Goal: Task Accomplishment & Management: Complete application form

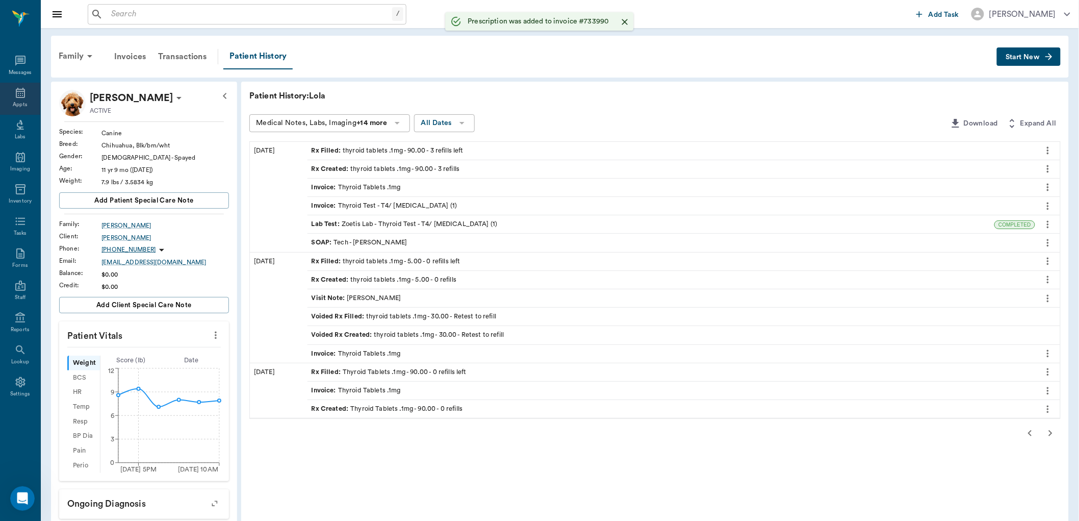
click at [32, 102] on div "Appts" at bounding box center [20, 99] width 40 height 32
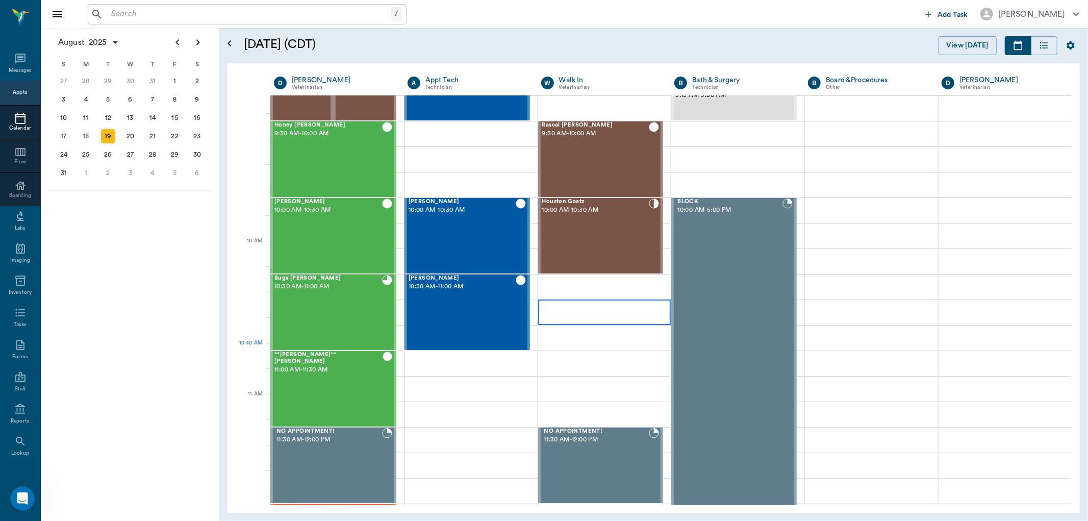
scroll to position [143, 0]
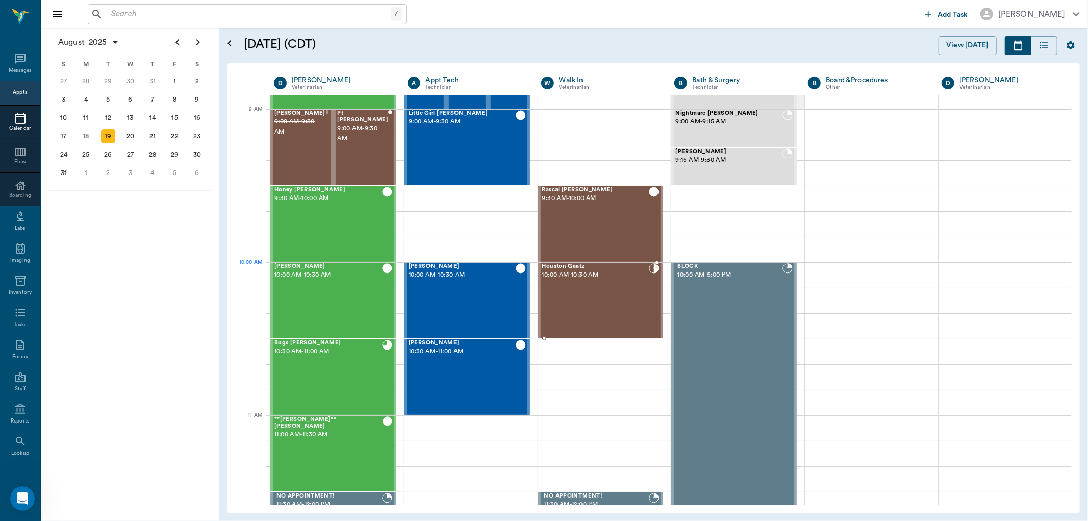
click at [595, 284] on div "Houston Gaatz 10:00 AM - 10:30 AM" at bounding box center [595, 300] width 107 height 74
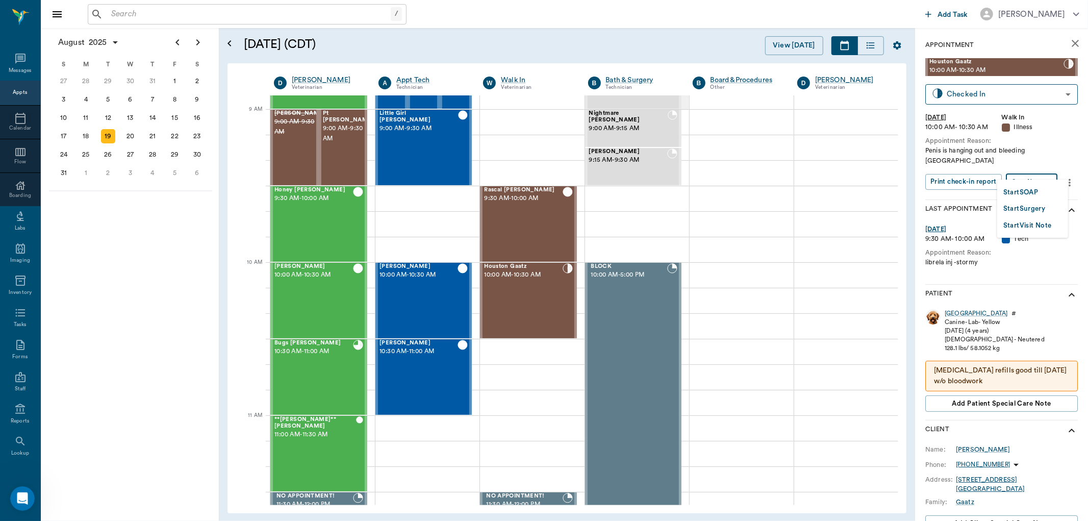
click at [1028, 172] on body "/ ​ Add Task [PERSON_NAME] Nectar Messages Appts Calendar Flow Boarding Labs Im…" at bounding box center [544, 260] width 1088 height 521
click at [1030, 195] on button "Start SOAP" at bounding box center [1020, 193] width 35 height 12
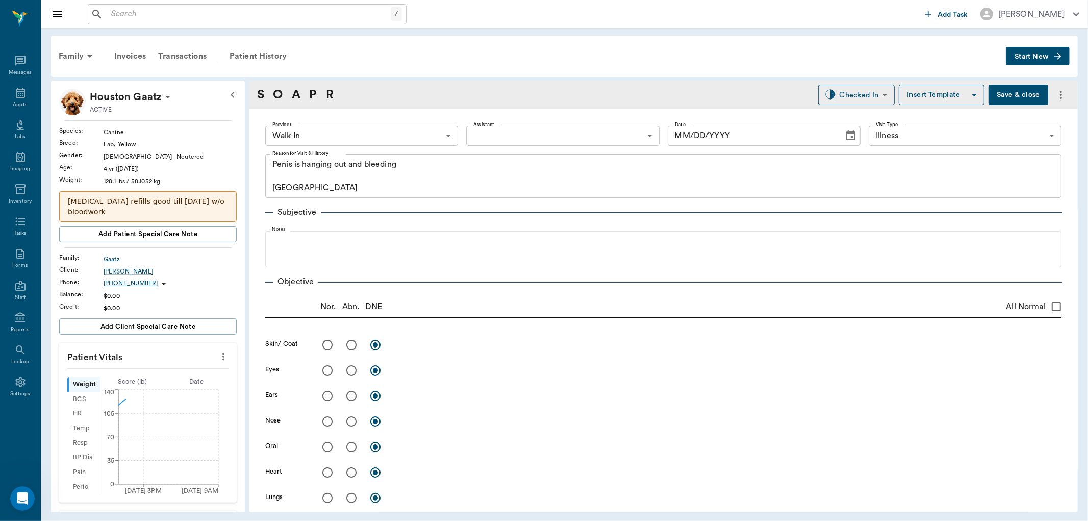
type input "63ee68728bdb516679580557"
type input "65d2be4f46e3a538d89b8c15"
type textarea "Penis is hanging out and bleeding [GEOGRAPHIC_DATA]"
type input "[DATE]"
drag, startPoint x: 209, startPoint y: 354, endPoint x: 189, endPoint y: 364, distance: 22.6
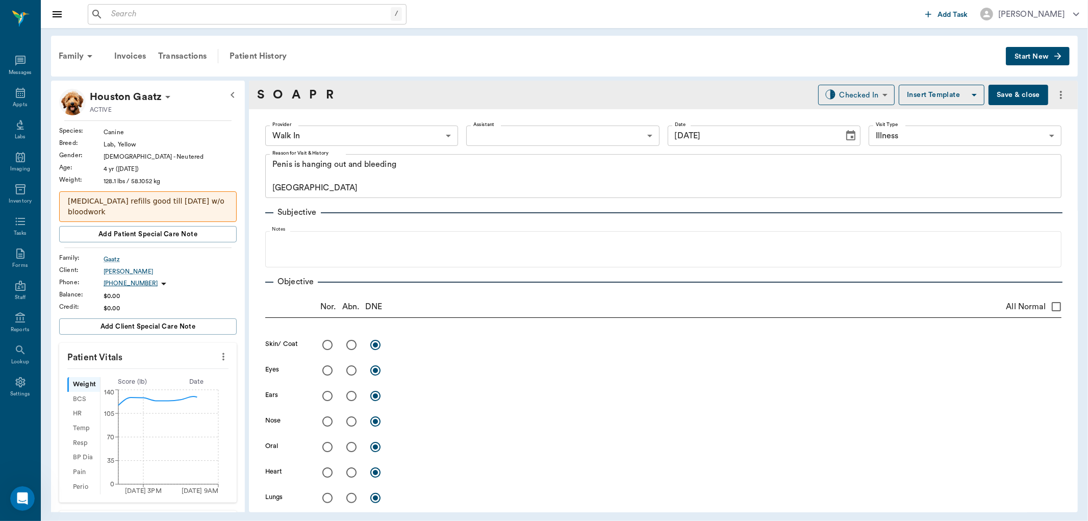
click at [215, 355] on button "more" at bounding box center [223, 356] width 16 height 17
click at [170, 378] on span "Enter Vitals" at bounding box center [172, 374] width 86 height 11
click at [133, 385] on input "text" at bounding box center [147, 387] width 89 height 20
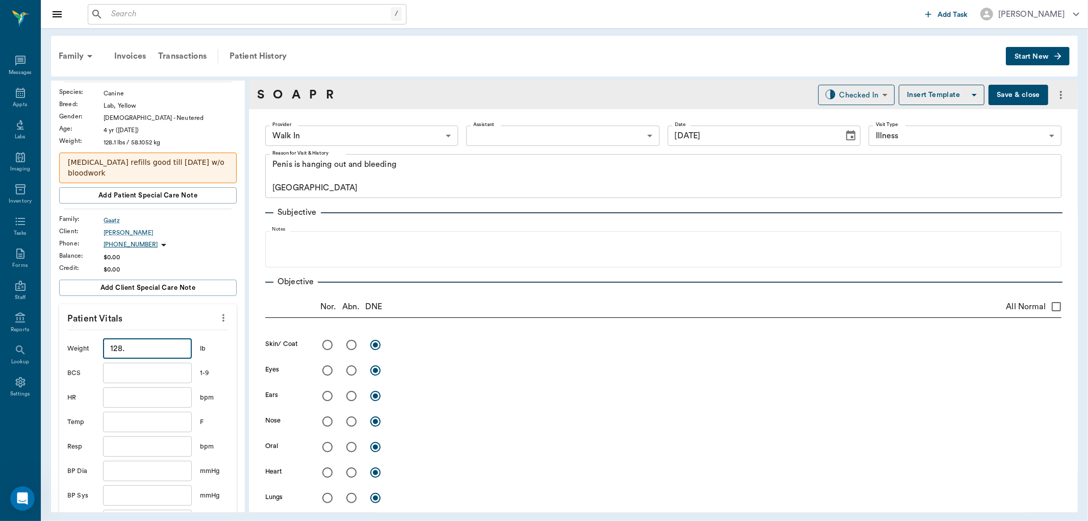
scroll to position [57, 0]
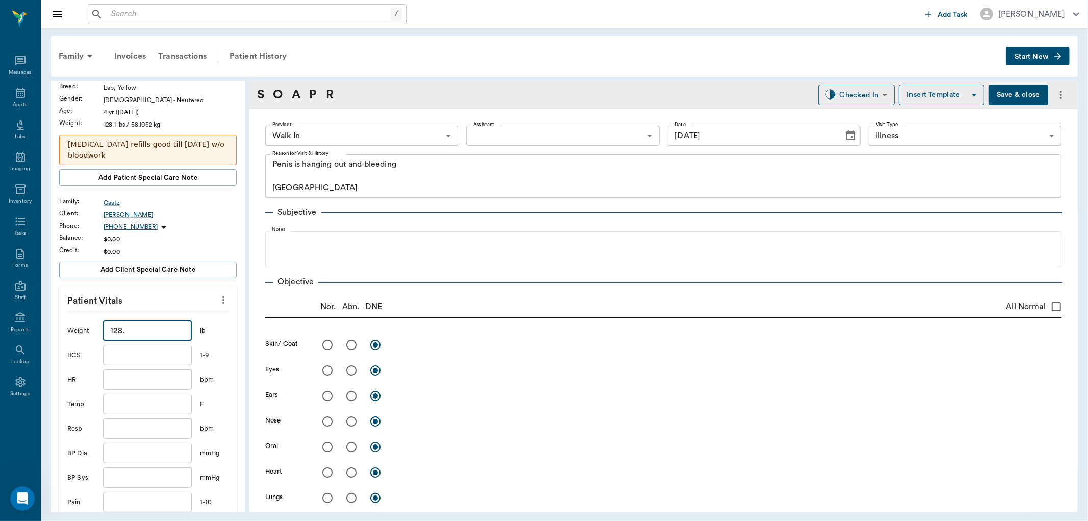
type input "128"
drag, startPoint x: 116, startPoint y: 396, endPoint x: 103, endPoint y: 390, distance: 14.8
click at [108, 397] on input "text" at bounding box center [147, 404] width 89 height 20
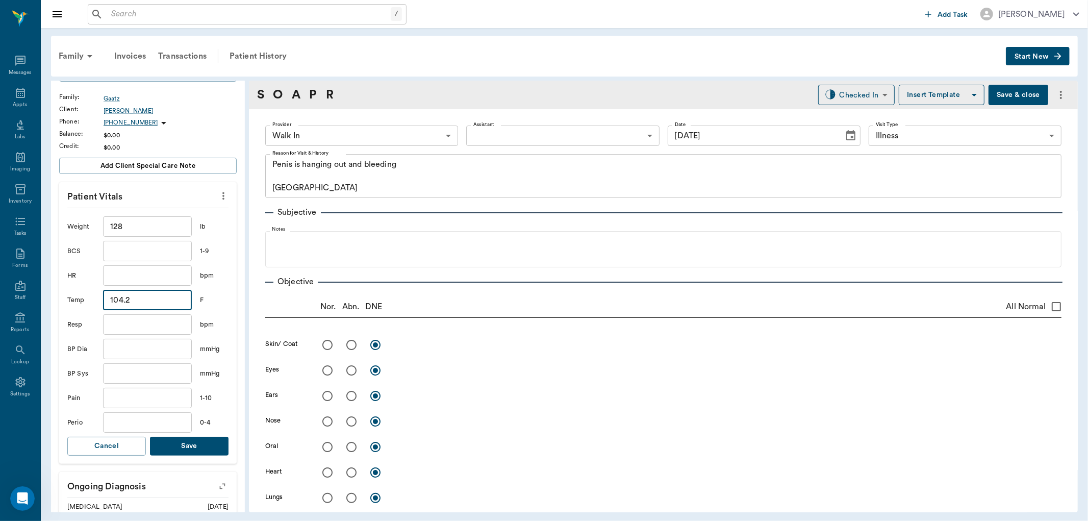
scroll to position [283, 0]
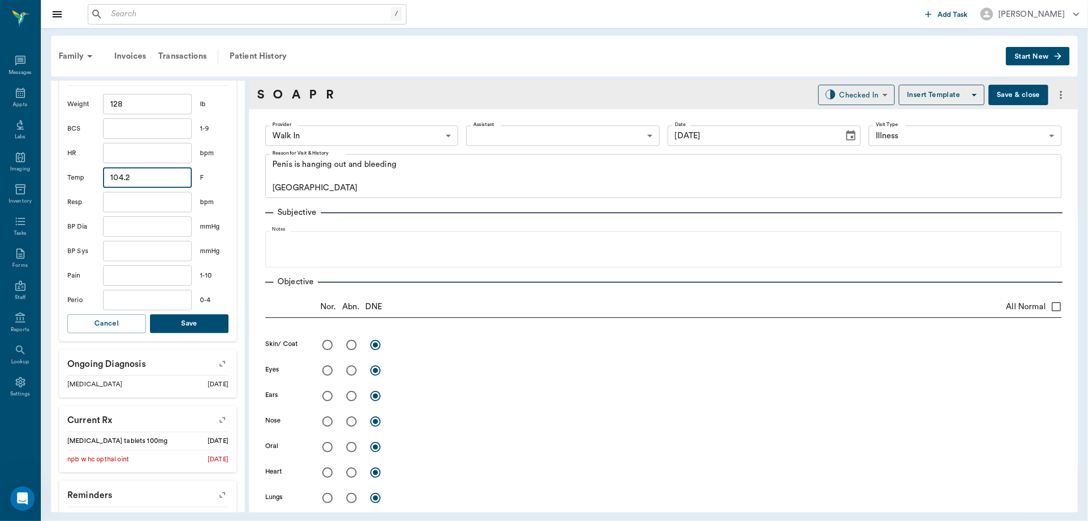
type input "104.2"
click at [191, 318] on button "Save" at bounding box center [189, 323] width 79 height 19
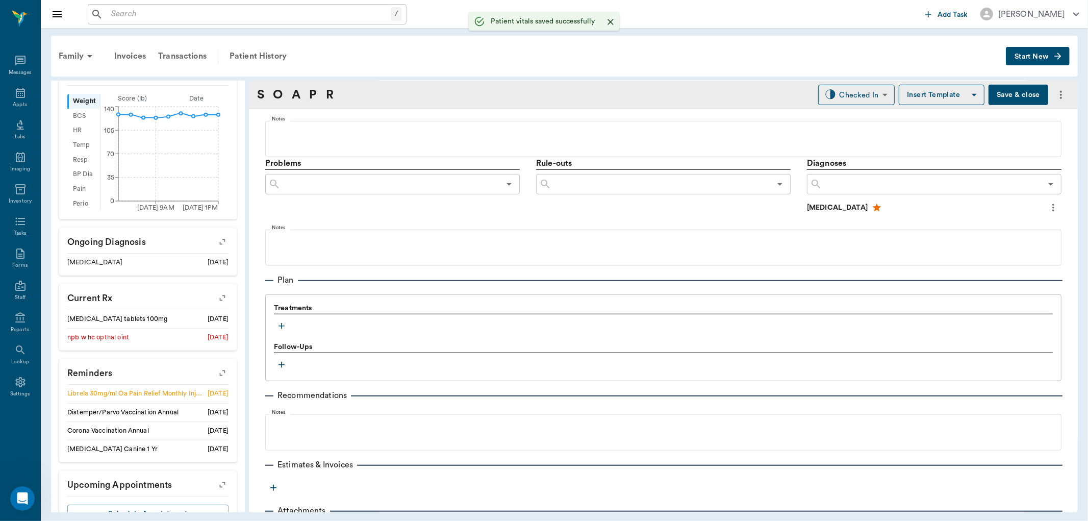
scroll to position [567, 0]
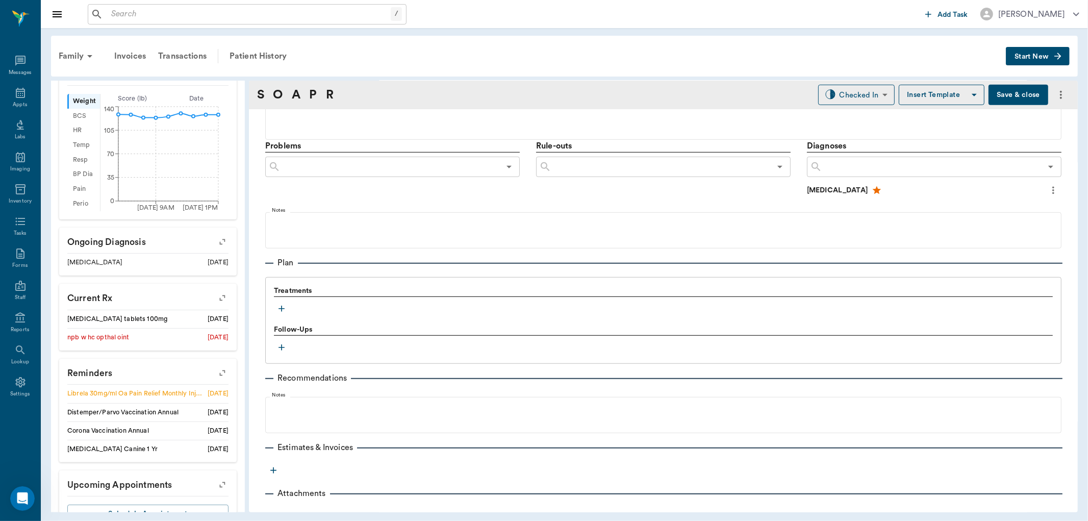
click at [277, 304] on icon "button" at bounding box center [281, 308] width 10 height 10
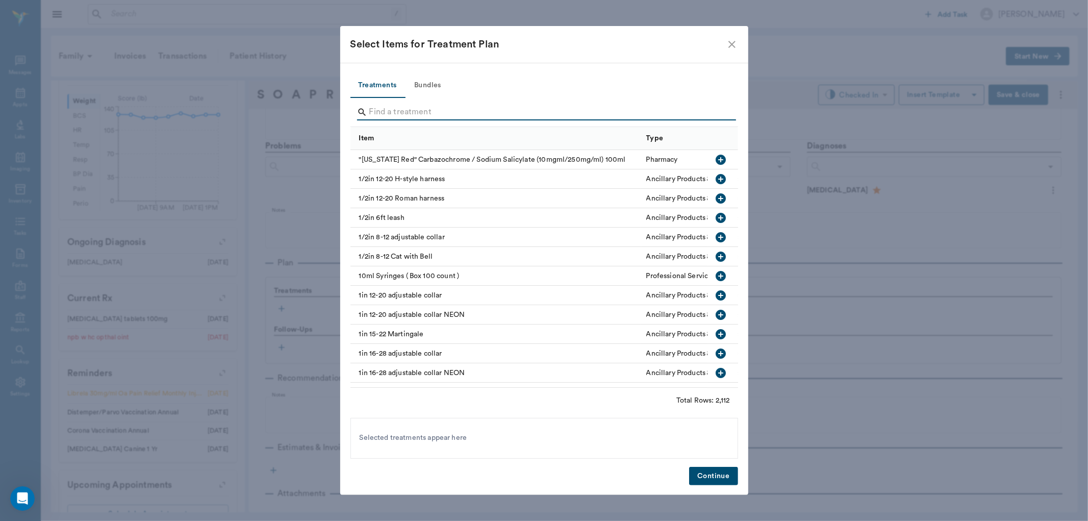
click at [385, 109] on input "Search" at bounding box center [544, 112] width 351 height 16
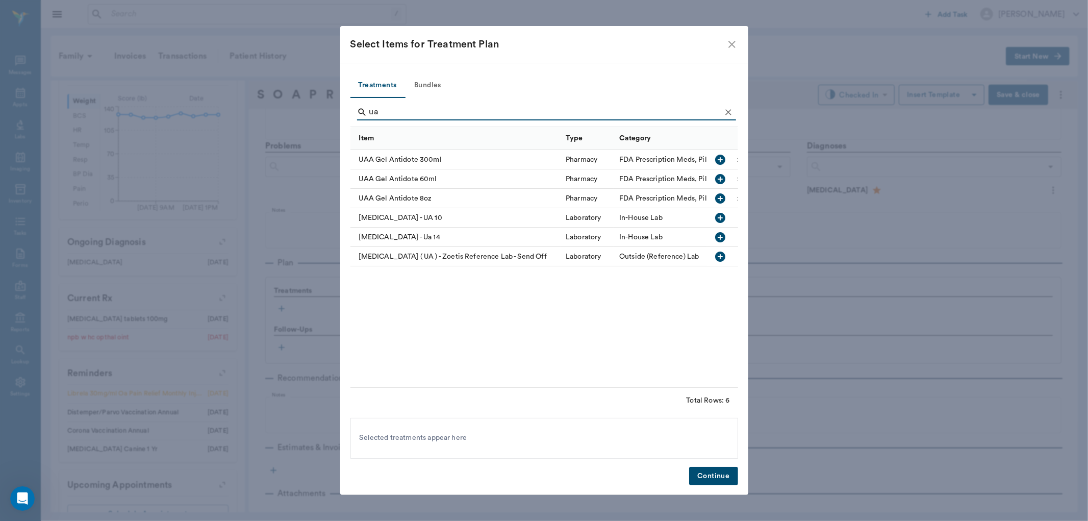
type input "ua"
click at [721, 232] on icon "button" at bounding box center [720, 237] width 12 height 12
click at [702, 475] on button "Continue" at bounding box center [713, 476] width 48 height 19
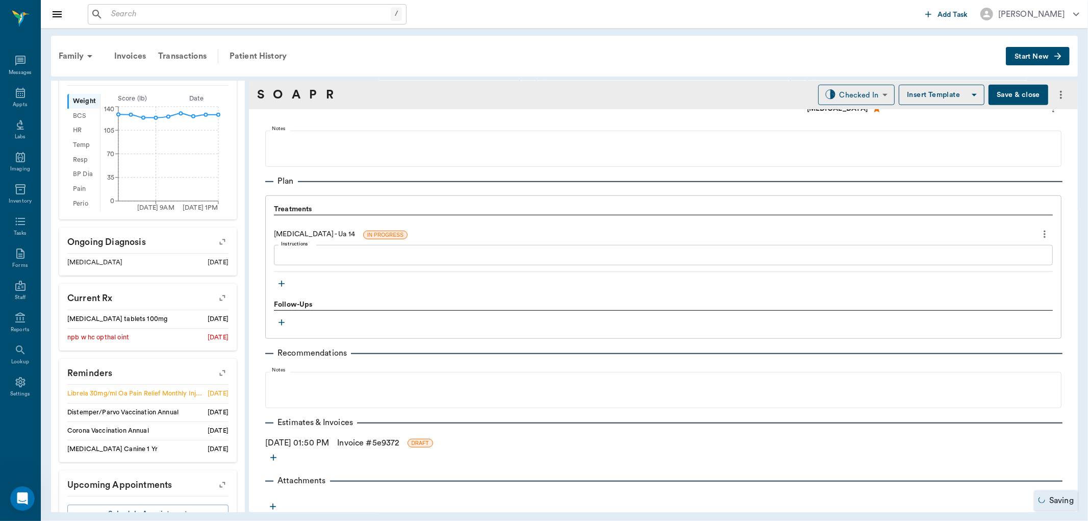
scroll to position [650, 0]
click at [277, 287] on button "button" at bounding box center [281, 281] width 15 height 15
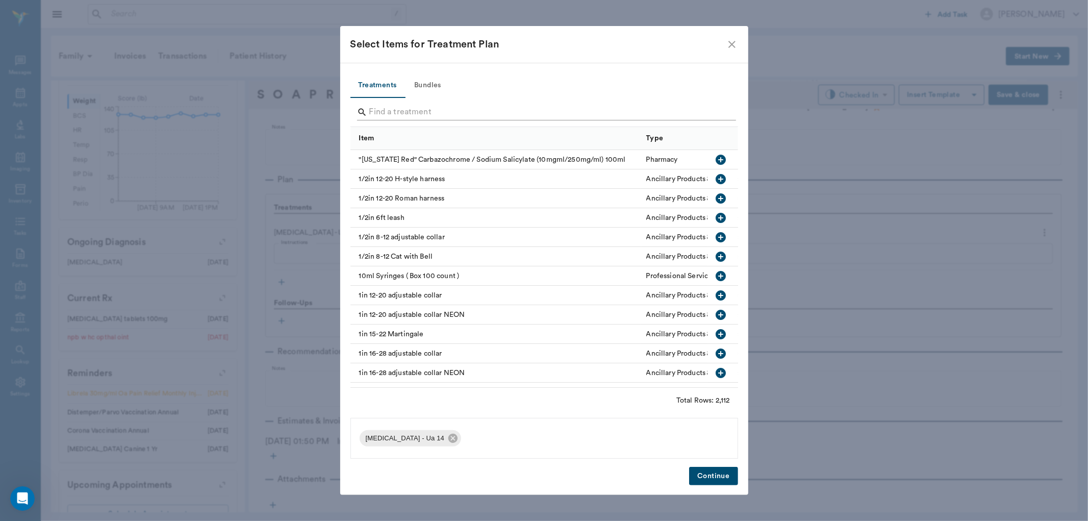
click at [396, 110] on input "Search" at bounding box center [544, 112] width 351 height 16
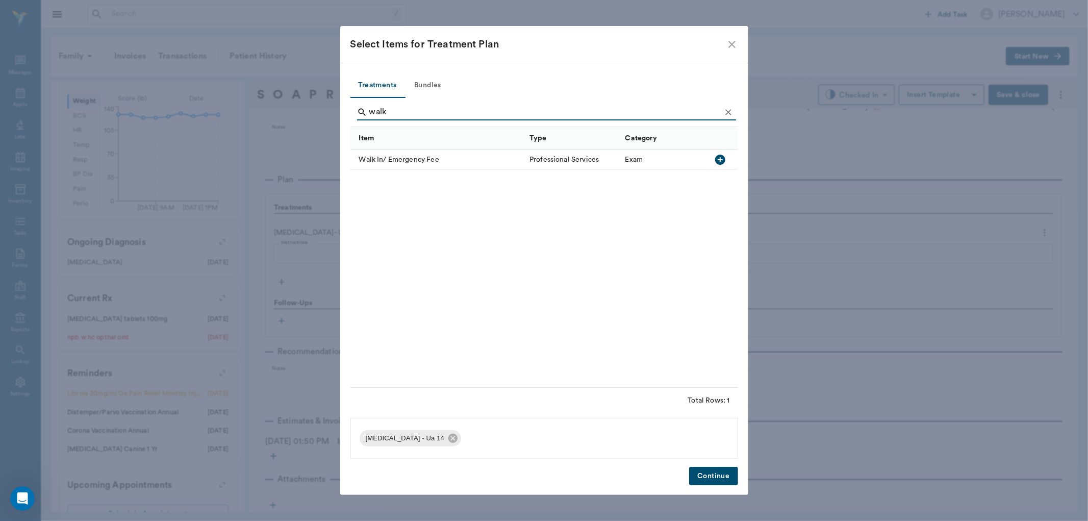
type input "walk"
click at [725, 163] on icon "button" at bounding box center [720, 159] width 12 height 12
click at [711, 481] on button "Continue" at bounding box center [713, 476] width 48 height 19
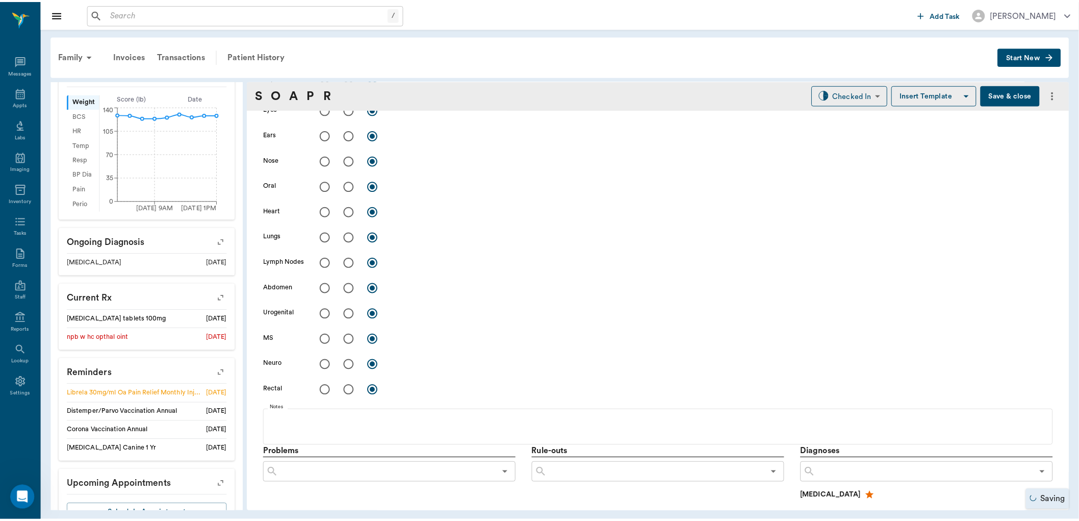
scroll to position [140, 0]
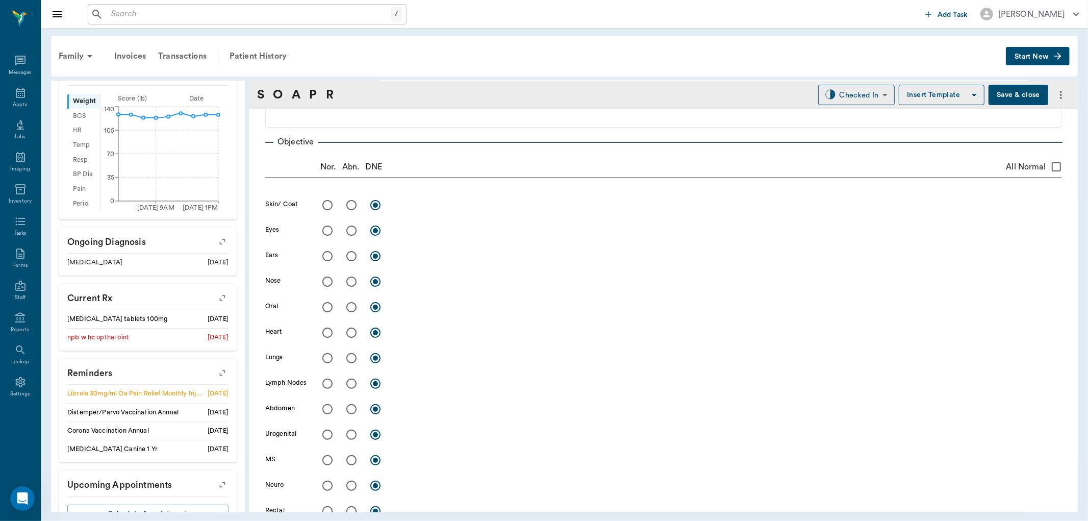
click at [999, 95] on button "Save & close" at bounding box center [1018, 95] width 60 height 20
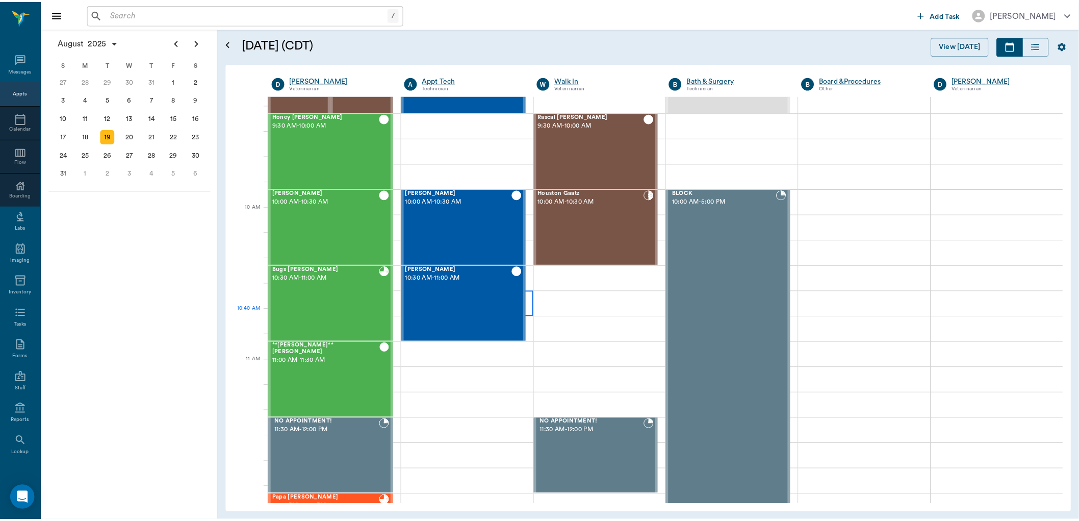
scroll to position [199, 0]
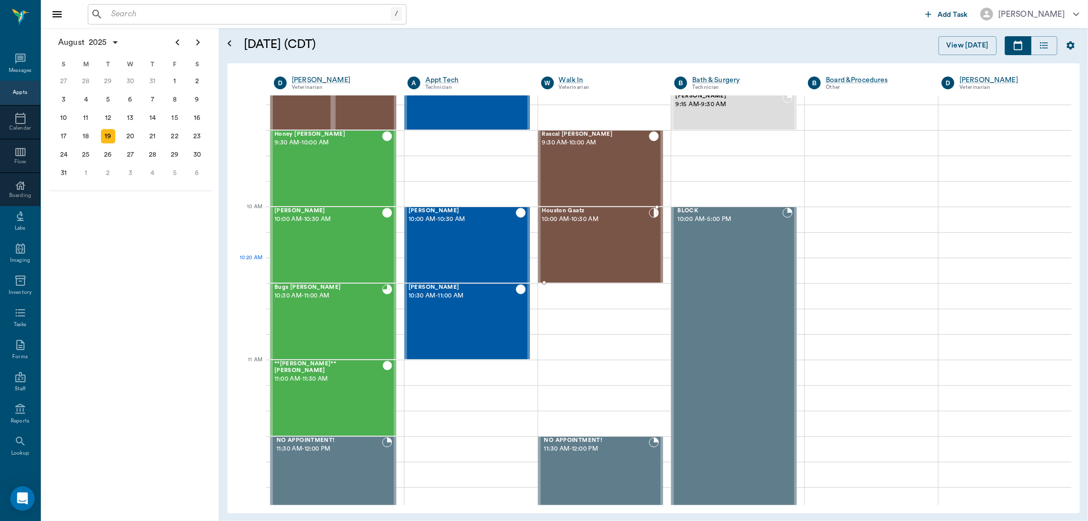
click at [603, 259] on div "Houston Gaatz 10:00 AM - 10:30 AM" at bounding box center [595, 245] width 107 height 74
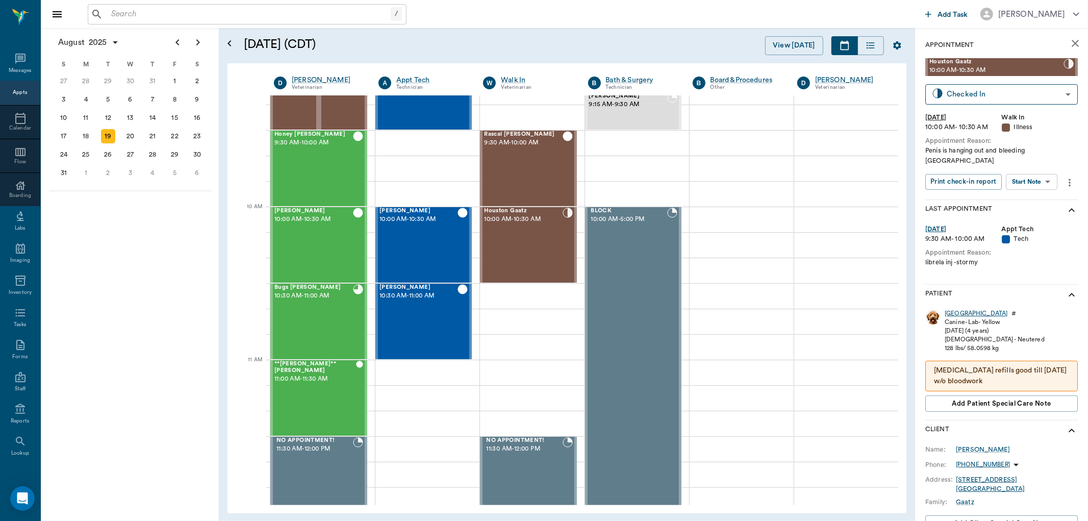
click at [960, 309] on div "[GEOGRAPHIC_DATA]" at bounding box center [975, 313] width 63 height 9
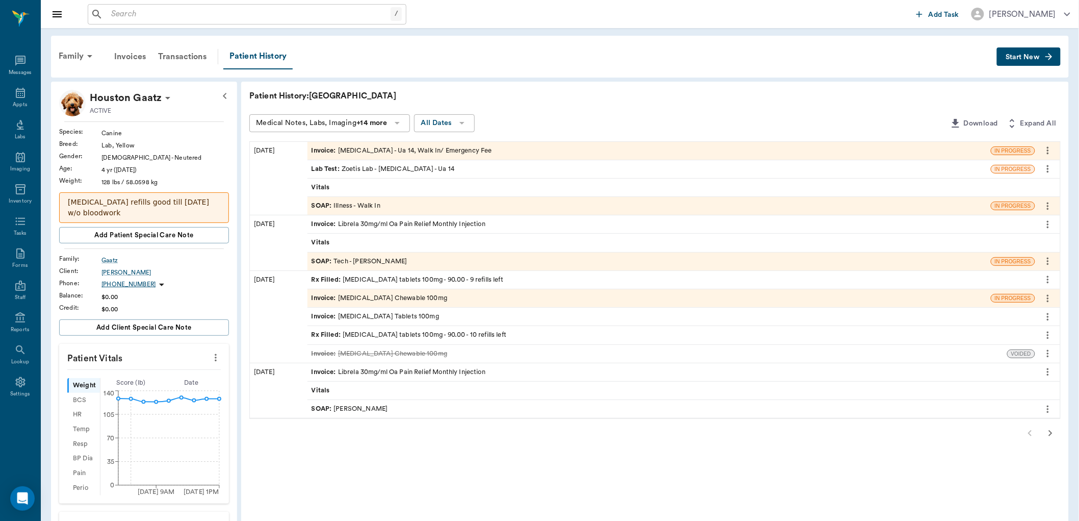
click at [320, 202] on span "SOAP :" at bounding box center [323, 206] width 22 height 10
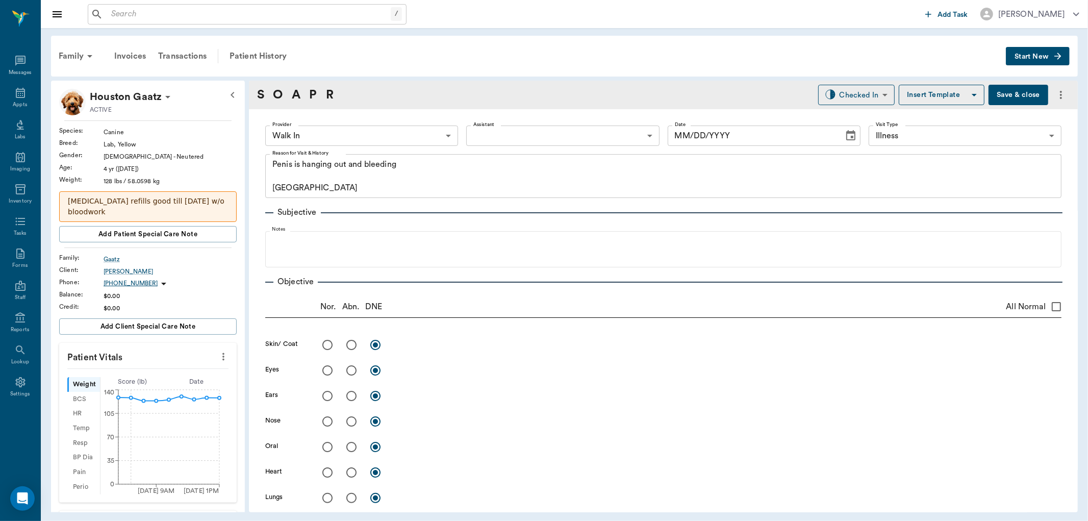
type input "63ee68728bdb516679580557"
type input "65d2be4f46e3a538d89b8c15"
type textarea "Penis is hanging out and bleeding [GEOGRAPHIC_DATA]"
type input "[DATE]"
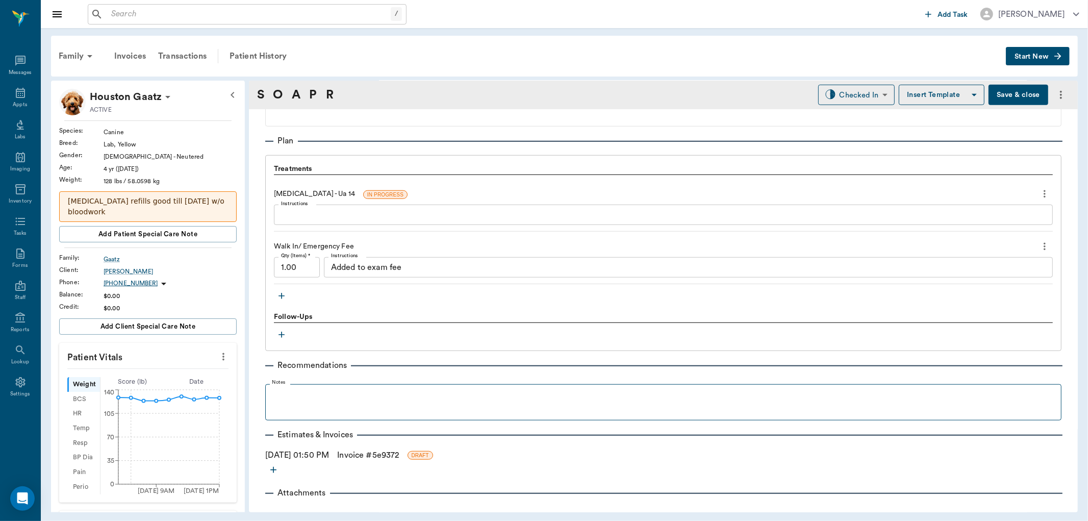
scroll to position [702, 0]
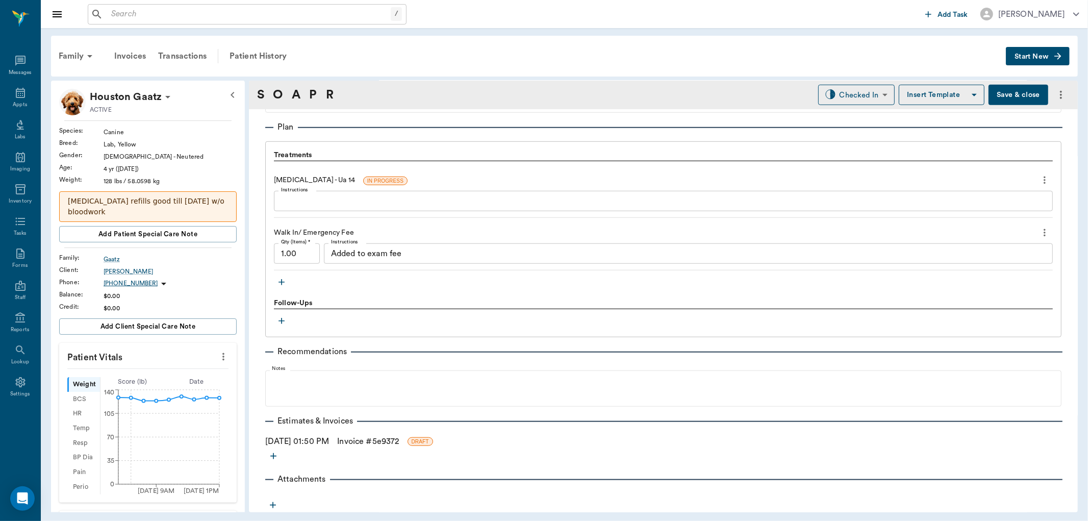
click at [273, 502] on icon "button" at bounding box center [273, 505] width 6 height 6
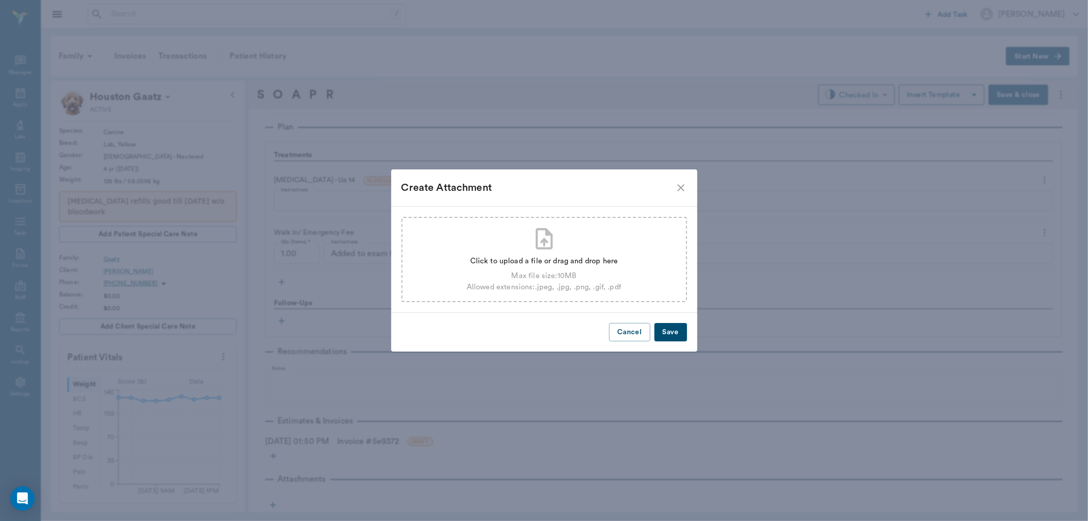
click at [569, 269] on div "Click to upload a file or drag and drop here Max file size: 10 MB Allowed exten…" at bounding box center [544, 271] width 155 height 41
click at [562, 283] on div "Allowed extensions: .jpeg, .jpg, .png, .gif, .pdf" at bounding box center [544, 286] width 155 height 11
click at [525, 279] on div "Max file size: 10 MB" at bounding box center [544, 275] width 155 height 11
type input "C:\fakepath\Results-ua14houston.pdf"
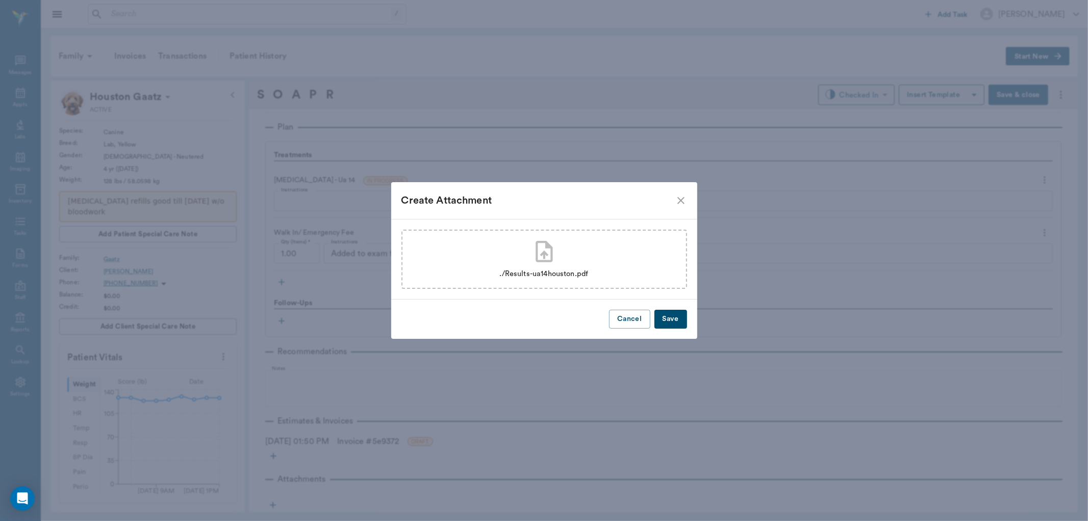
click at [671, 315] on button "Save" at bounding box center [670, 319] width 33 height 19
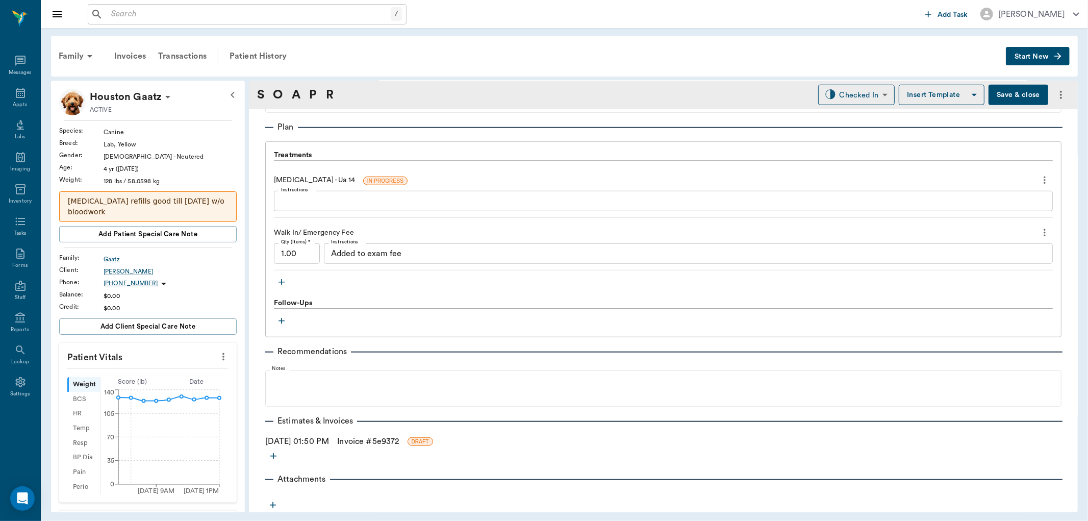
click at [278, 286] on icon "button" at bounding box center [281, 282] width 10 height 10
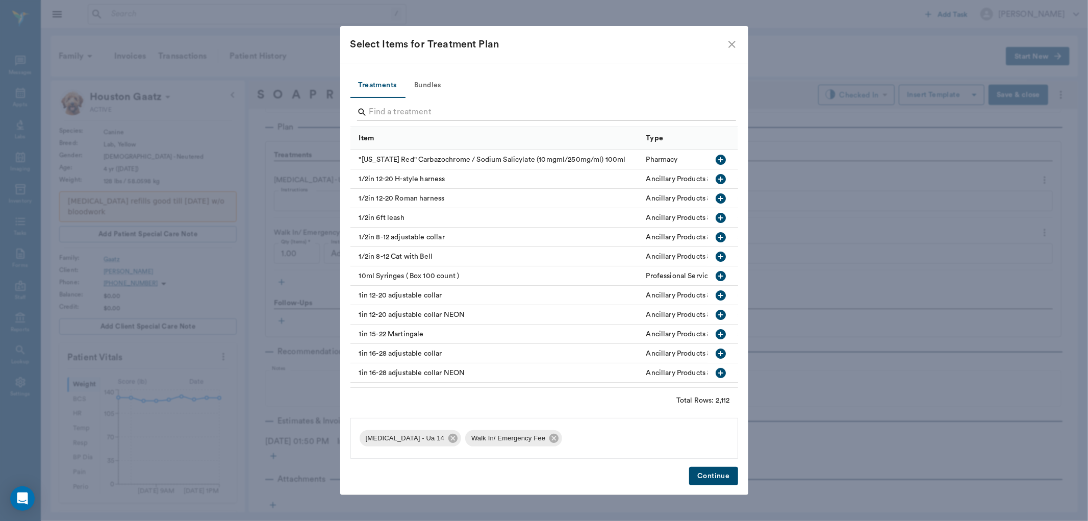
click at [427, 118] on input "Search" at bounding box center [544, 112] width 351 height 16
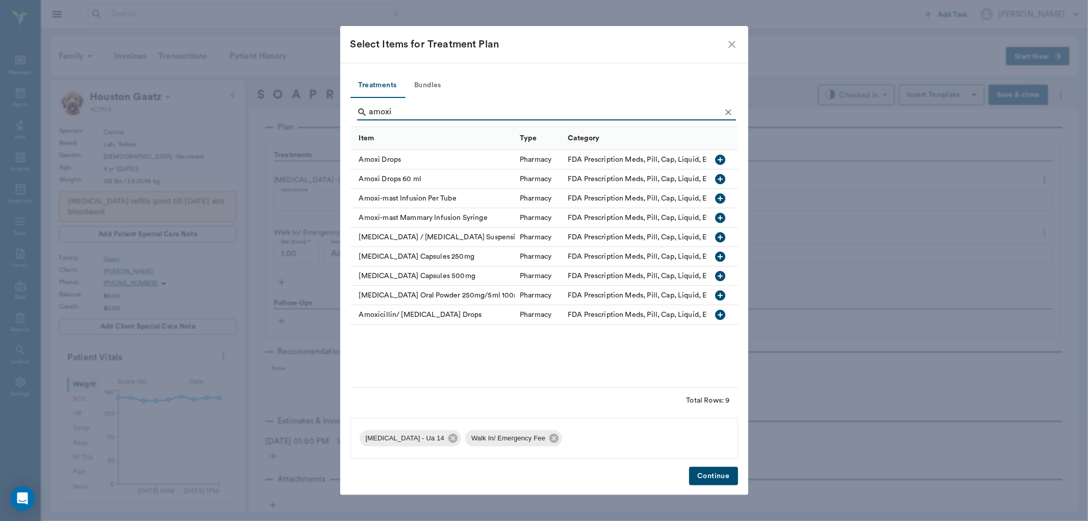
type input "amoxi"
drag, startPoint x: 719, startPoint y: 278, endPoint x: 735, endPoint y: 338, distance: 61.2
click at [721, 290] on div "Amoxi Drops Pharmacy FDA Prescription Meds, Pill, Cap, Liquid, Etc. Amoxi Drops…" at bounding box center [567, 237] width 434 height 174
drag, startPoint x: 720, startPoint y: 274, endPoint x: 725, endPoint y: 381, distance: 107.2
click at [720, 276] on icon "button" at bounding box center [720, 276] width 12 height 12
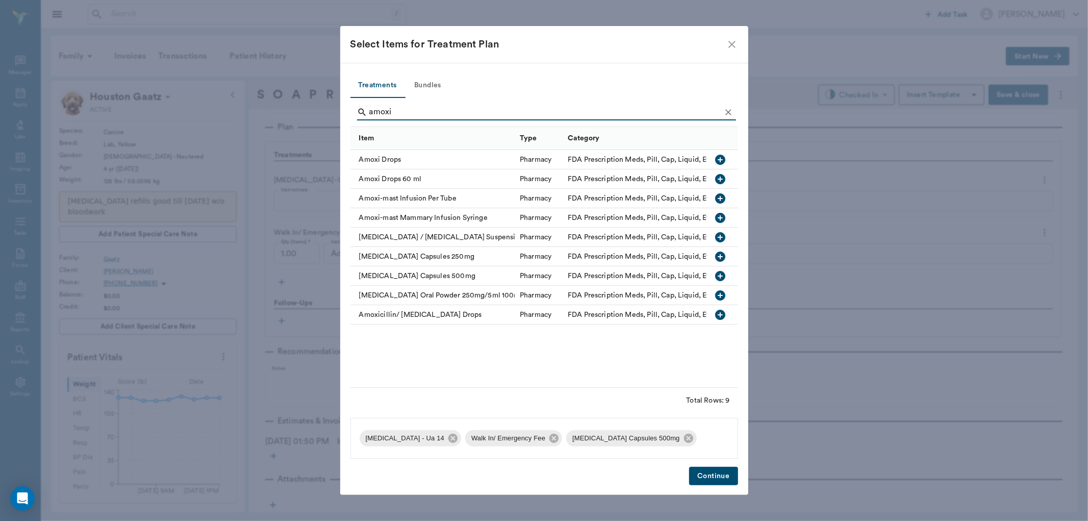
click at [722, 480] on button "Continue" at bounding box center [713, 476] width 48 height 19
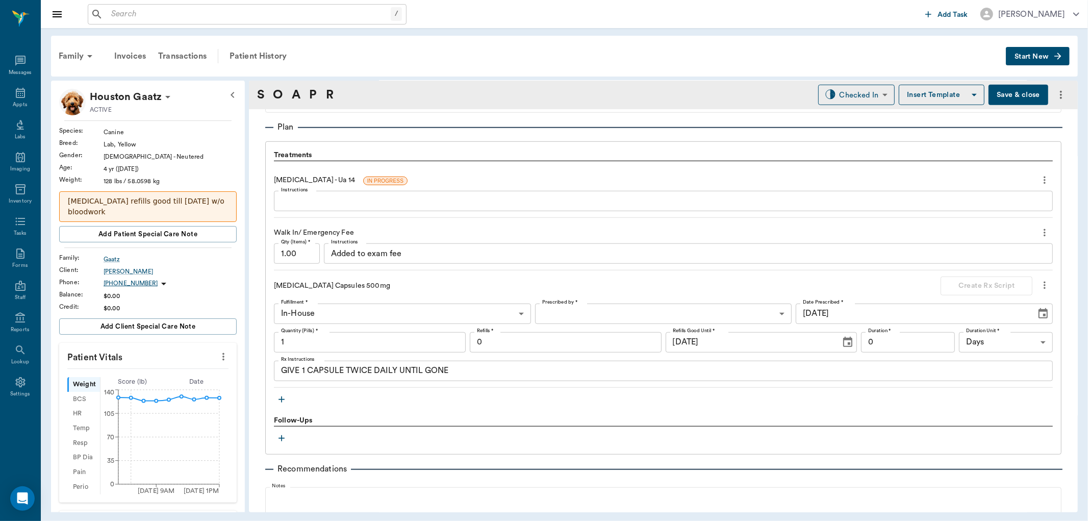
click at [303, 370] on textarea "GIVE 1 CAPSULE TWICE DAILY UNTIL GONE" at bounding box center [663, 371] width 764 height 12
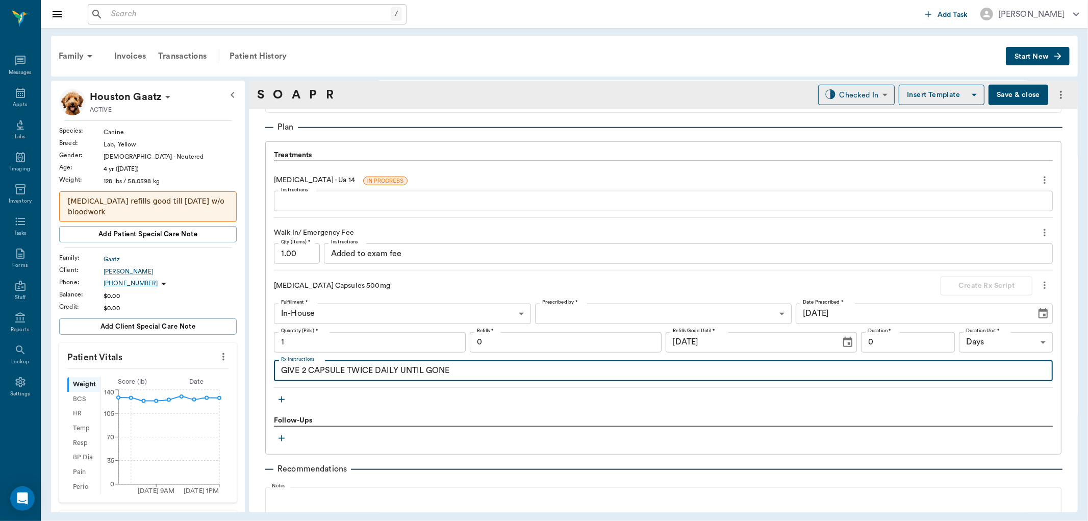
type textarea "GIVE 2 CAPSULE TWICE DAILY UNTIL GONE"
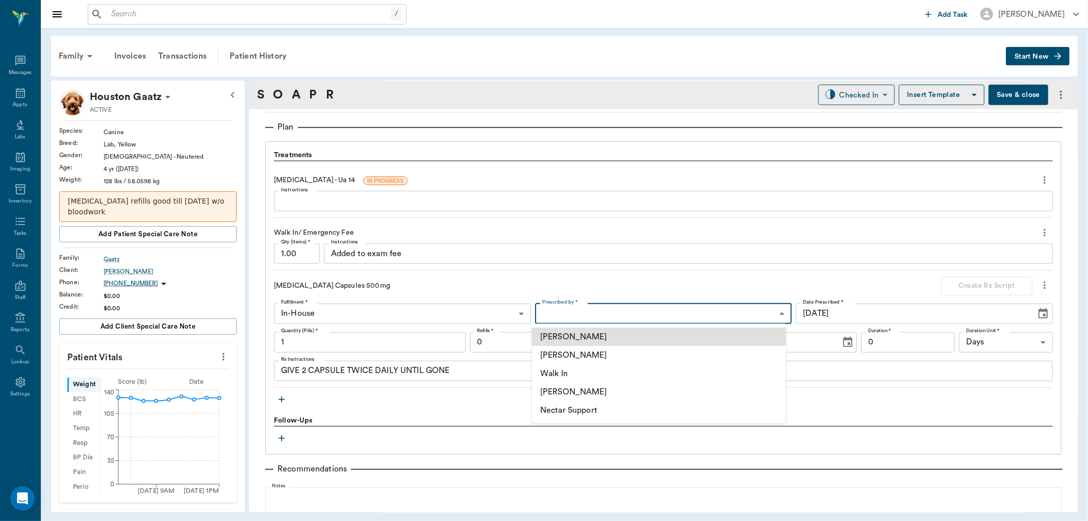
drag, startPoint x: 564, startPoint y: 311, endPoint x: 564, endPoint y: 318, distance: 7.1
click at [564, 312] on body "/ ​ Add Task Dr. Bert Ellsworth Nectar Messages Appts Labs Imaging Inventory Ta…" at bounding box center [544, 260] width 1088 height 521
click at [572, 352] on li "[PERSON_NAME]" at bounding box center [659, 355] width 254 height 18
type input "63ec2f075fda476ae8351a4d"
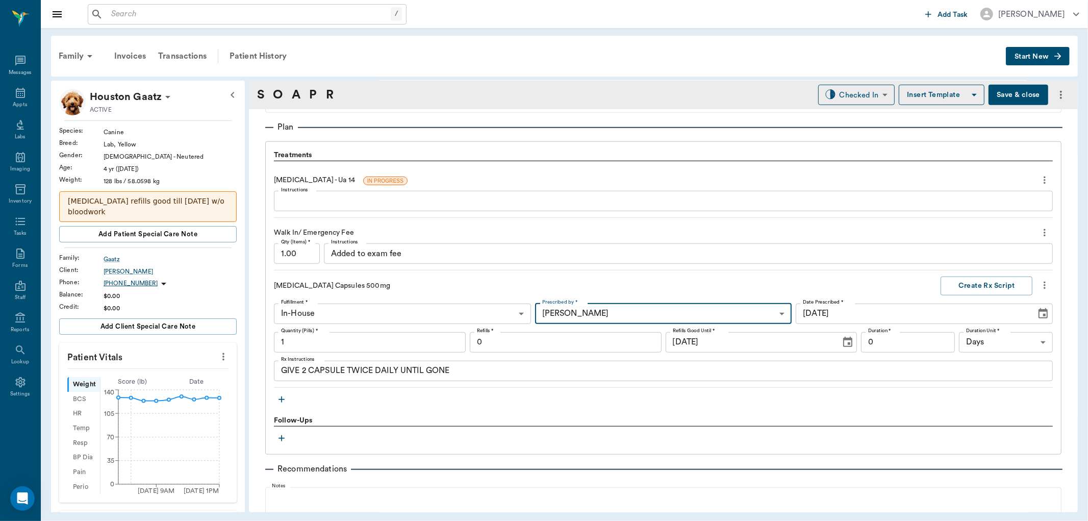
click at [366, 349] on input "1" at bounding box center [370, 342] width 192 height 20
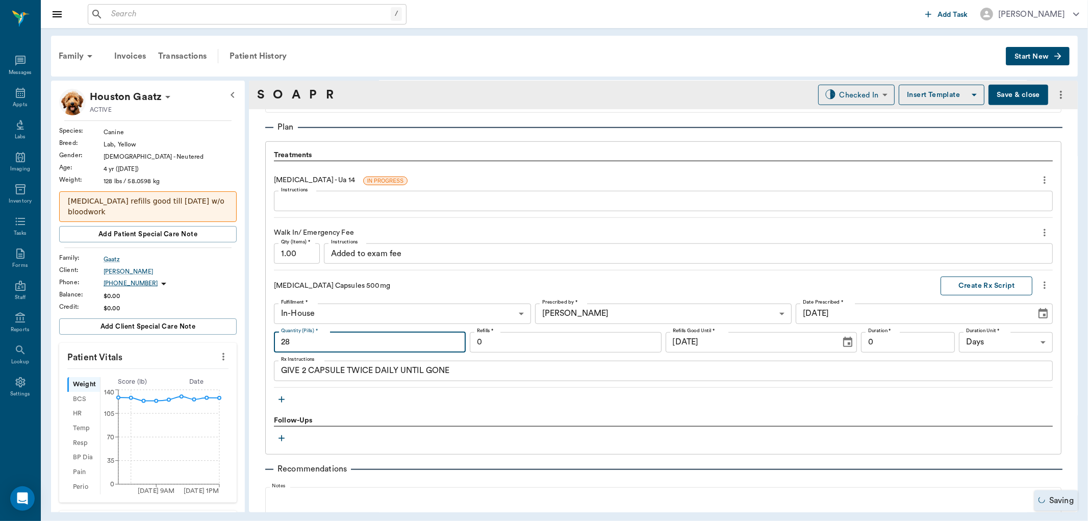
type input "28"
click at [999, 287] on button "Create Rx Script" at bounding box center [986, 285] width 92 height 19
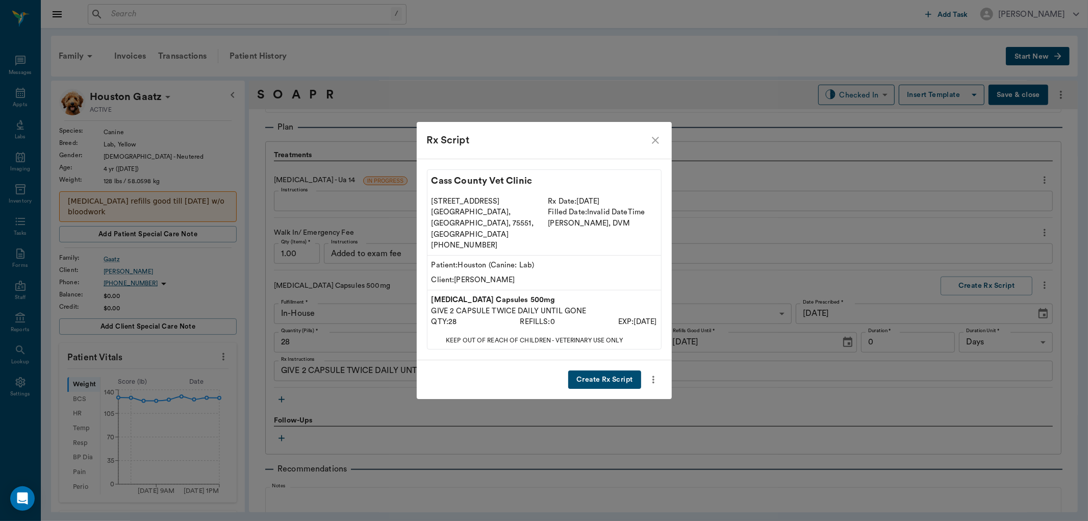
click at [589, 370] on button "Create Rx Script" at bounding box center [604, 379] width 72 height 19
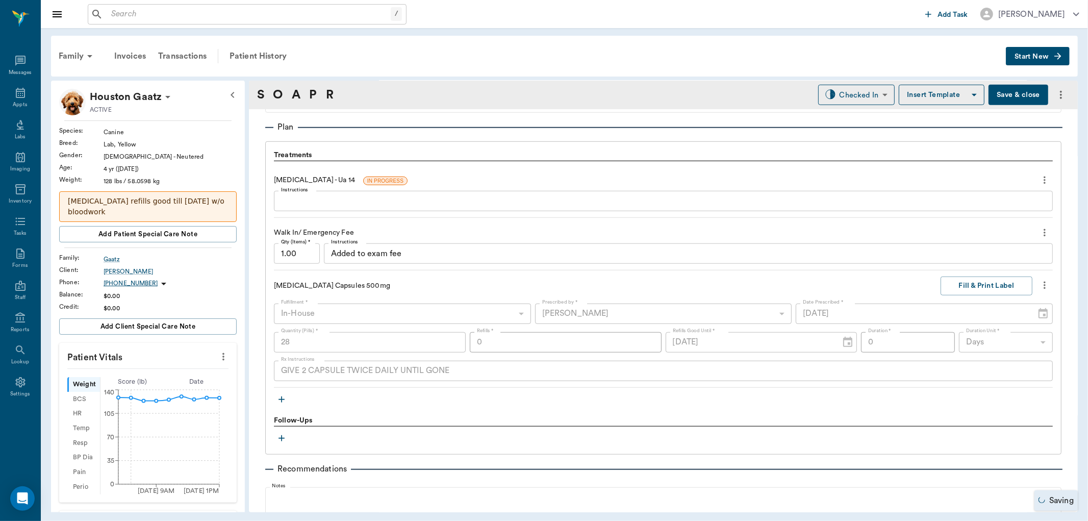
click at [272, 402] on div "Treatments Urinalysis - Ua 14 IN PROGRESS Instructions x Instructions Walk In/ …" at bounding box center [663, 297] width 796 height 313
click at [280, 397] on icon "button" at bounding box center [281, 399] width 10 height 10
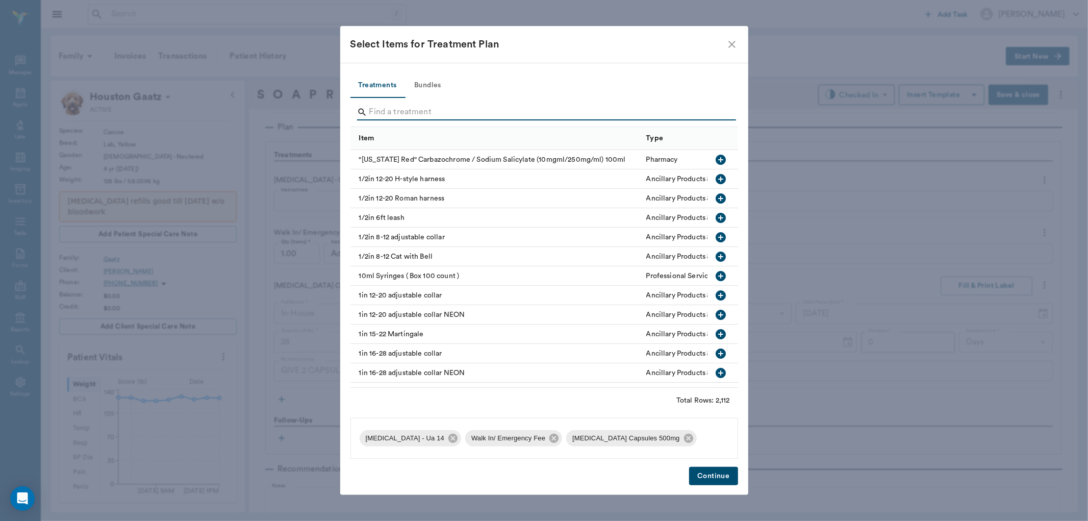
click at [383, 111] on input "Search" at bounding box center [544, 112] width 351 height 16
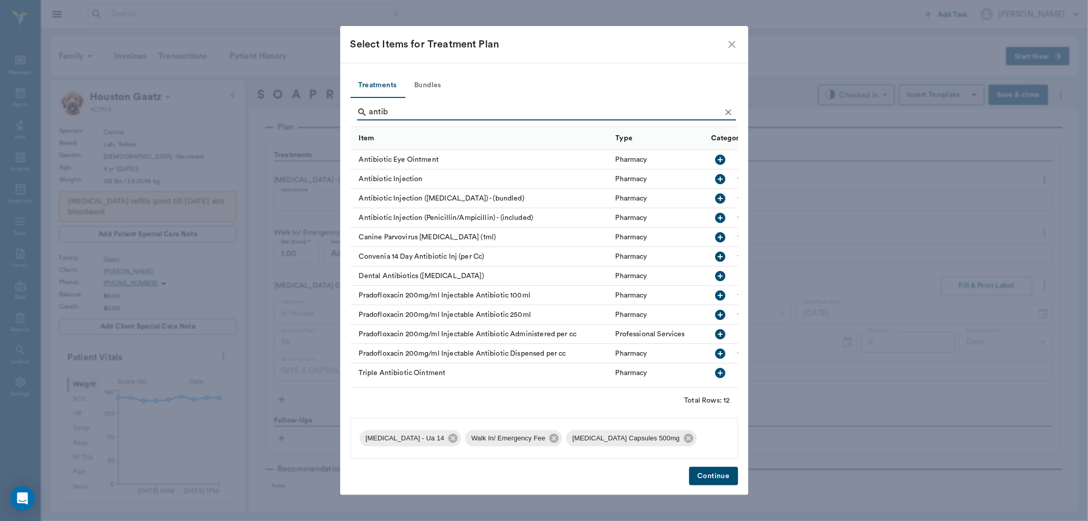
type input "antib"
click at [715, 182] on icon "button" at bounding box center [720, 179] width 10 height 10
click at [721, 471] on button "Continue" at bounding box center [713, 476] width 48 height 19
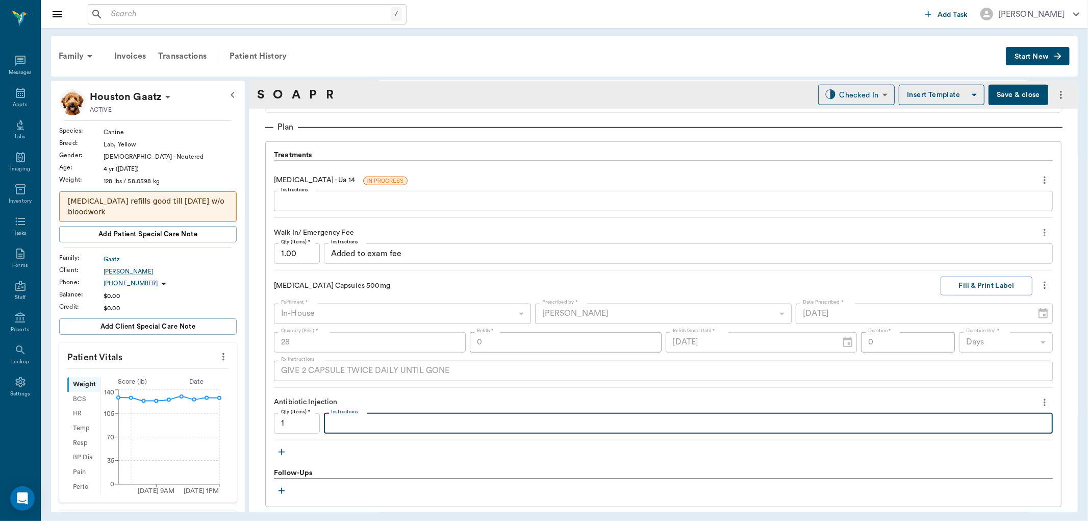
click at [373, 420] on textarea "Instructions" at bounding box center [688, 423] width 714 height 12
type textarea "amp 6cc"
click at [287, 450] on button "button" at bounding box center [281, 451] width 15 height 15
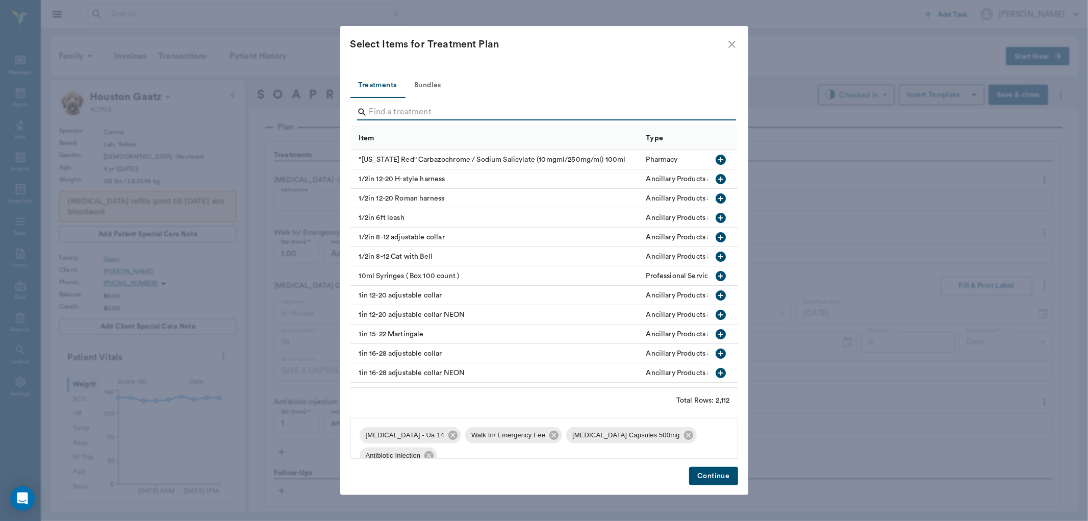
click at [389, 104] on input "Search" at bounding box center [544, 112] width 351 height 16
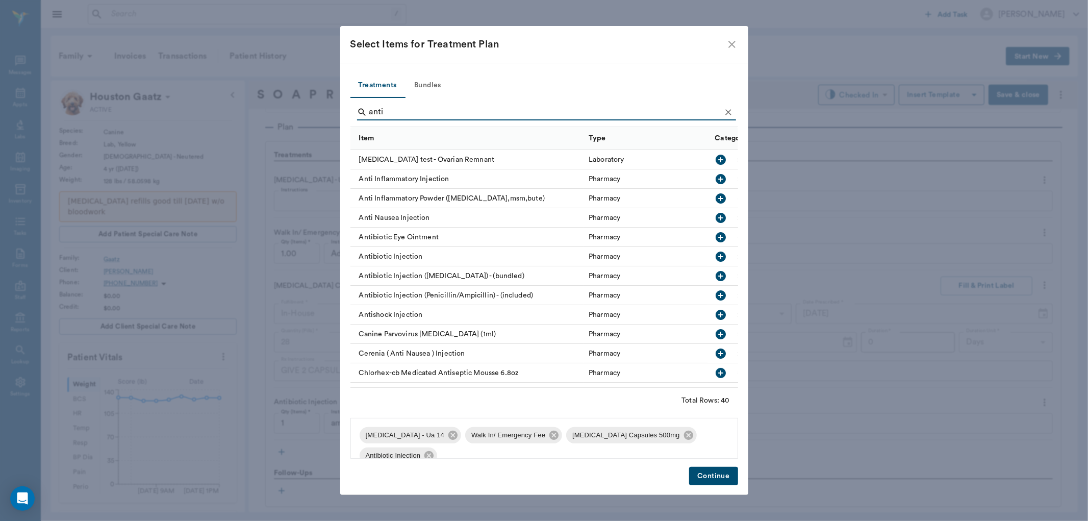
type input "anti"
click at [719, 178] on button "button" at bounding box center [720, 178] width 17 height 17
click at [727, 474] on button "Continue" at bounding box center [713, 476] width 48 height 19
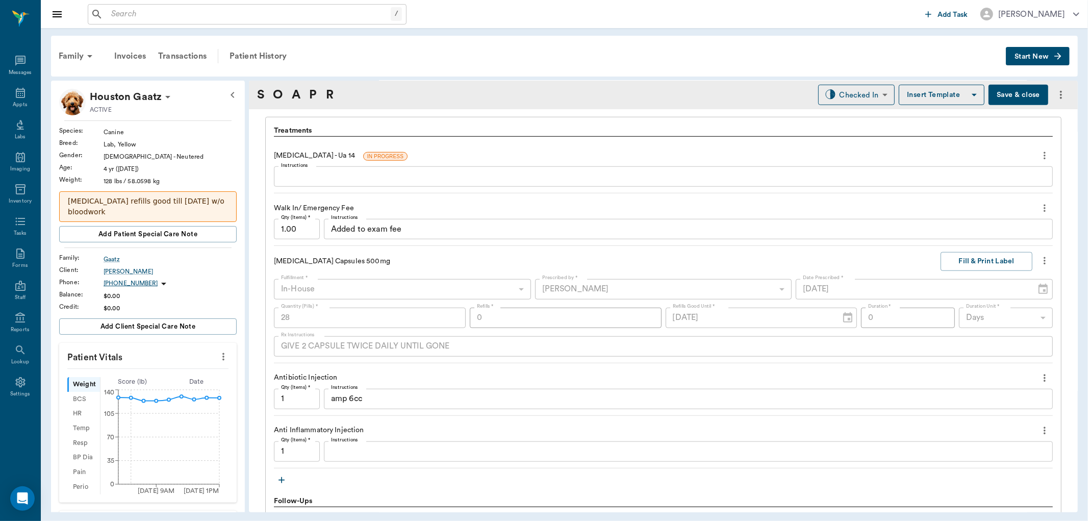
scroll to position [759, 0]
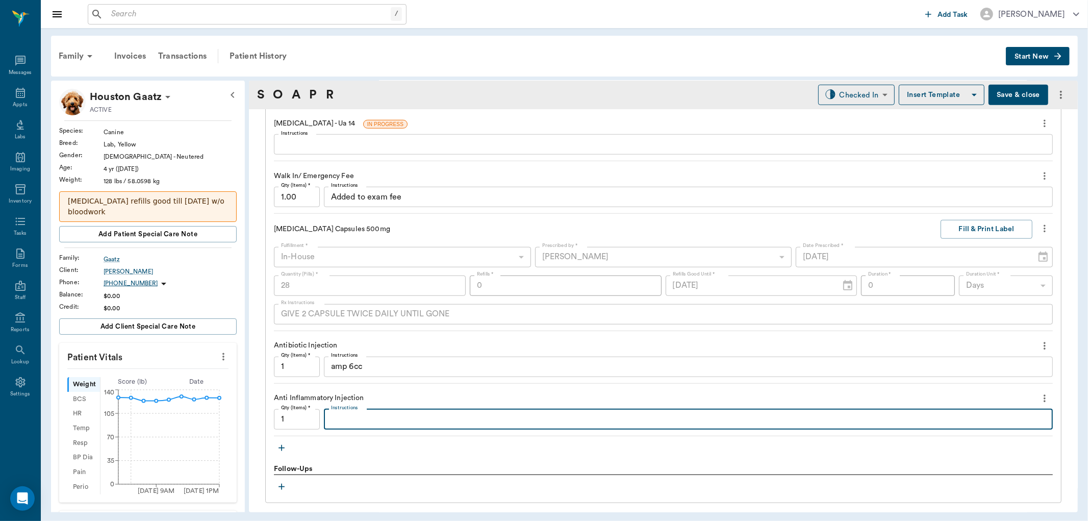
click at [350, 423] on textarea "Instructions" at bounding box center [688, 419] width 714 height 12
type textarea "dxsp3cc"
click at [278, 446] on icon "button" at bounding box center [281, 448] width 10 height 10
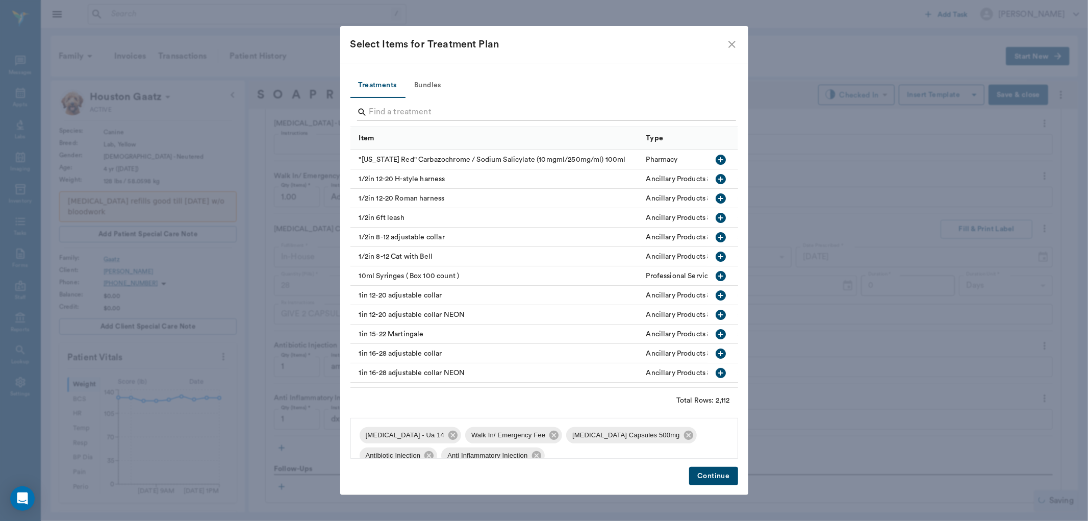
click at [388, 109] on input "Search" at bounding box center [544, 112] width 351 height 16
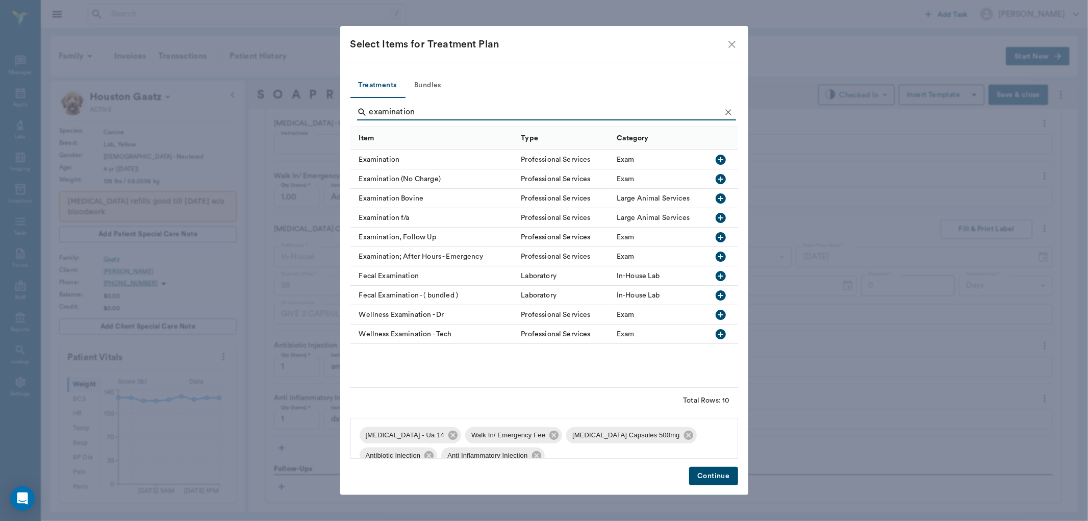
type input "examination"
drag, startPoint x: 723, startPoint y: 159, endPoint x: 707, endPoint y: 267, distance: 109.3
click at [722, 161] on icon "button" at bounding box center [720, 160] width 10 height 10
click at [715, 480] on button "Continue" at bounding box center [713, 476] width 48 height 19
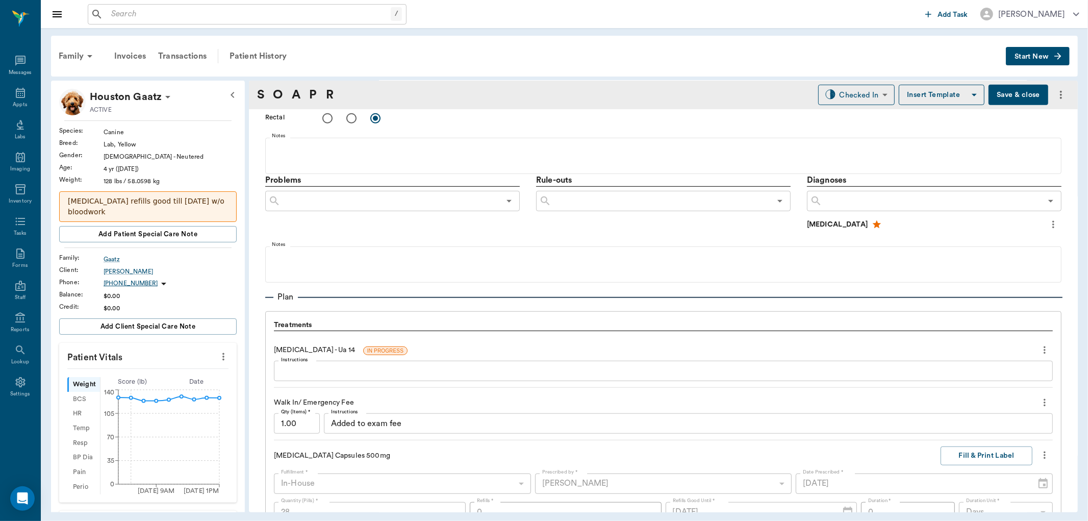
scroll to position [646, 0]
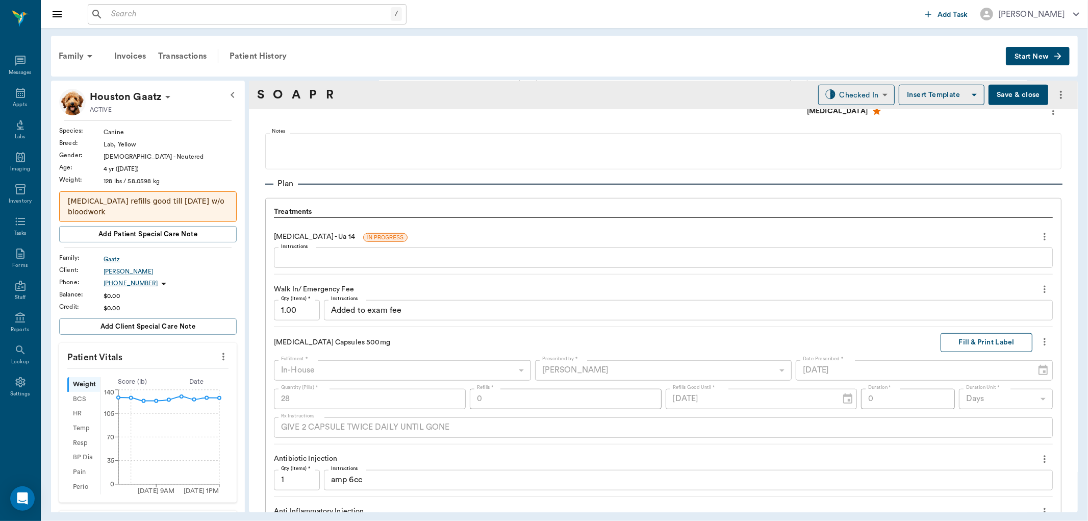
click at [966, 342] on button "Fill & Print Label" at bounding box center [986, 342] width 92 height 19
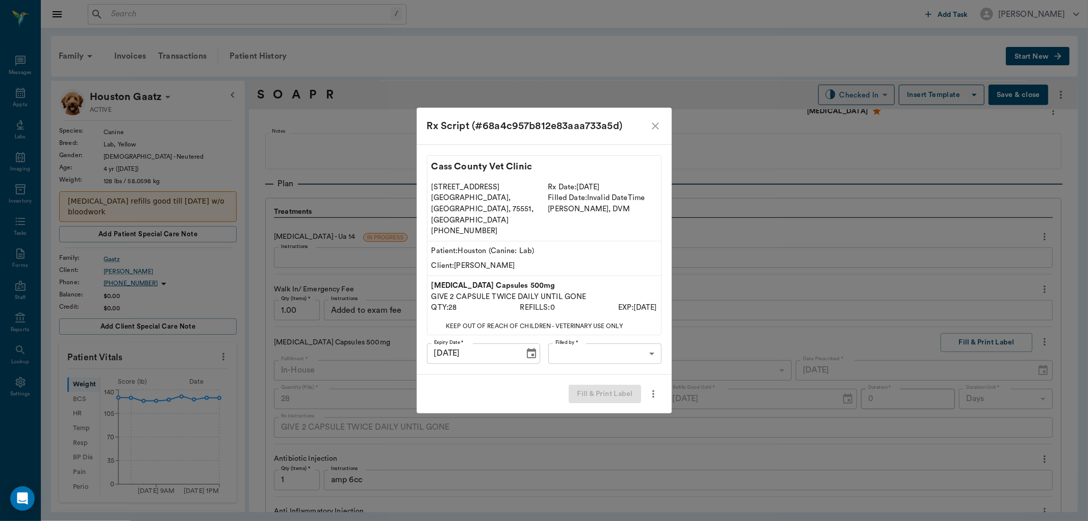
click at [592, 335] on body "/ ​ Add Task Dr. Bert Ellsworth Nectar Messages Appts Labs Imaging Inventory Ta…" at bounding box center [544, 260] width 1088 height 521
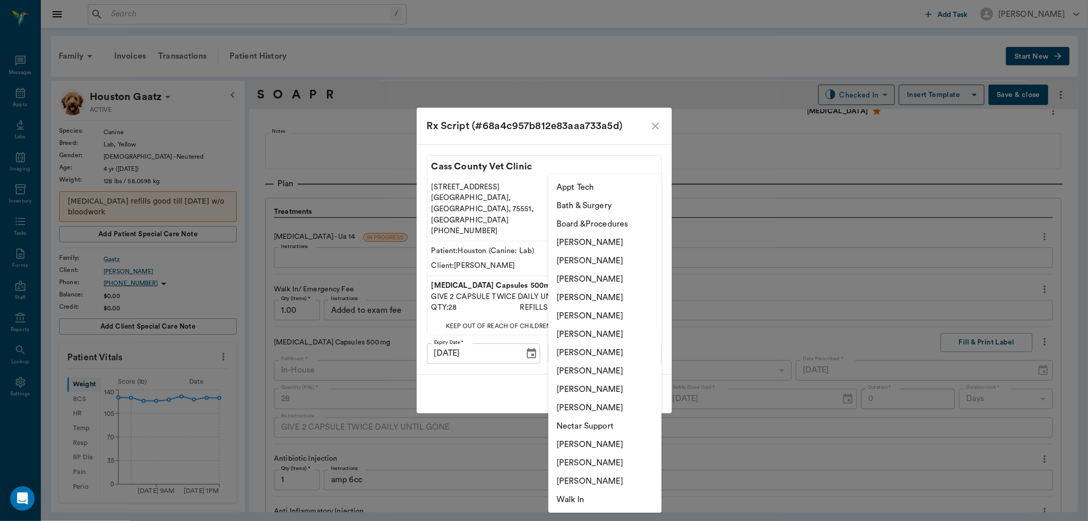
click at [585, 366] on li "[PERSON_NAME]" at bounding box center [604, 371] width 113 height 18
type input "63ec2e7e52e12b0ba117b124"
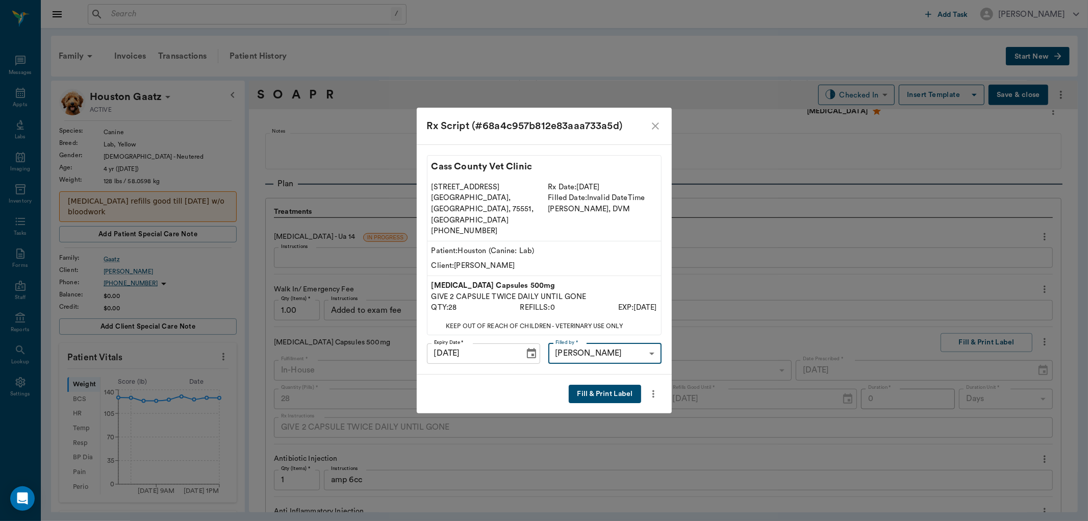
click at [608, 394] on div "Fill & Print Label" at bounding box center [544, 393] width 255 height 39
click at [612, 384] on button "Fill & Print Label" at bounding box center [605, 393] width 72 height 19
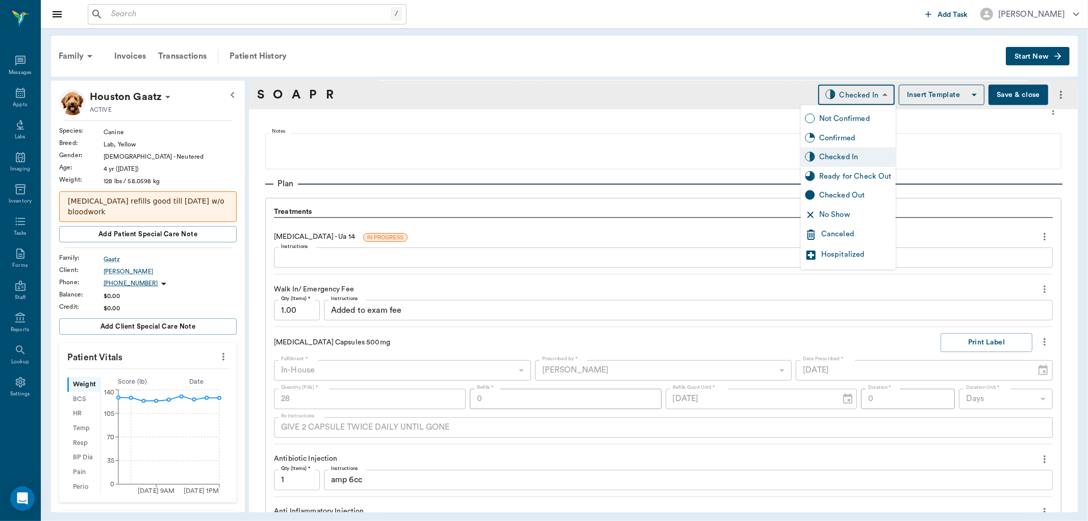
click at [844, 99] on body "/ ​ Add Task Dr. Bert Ellsworth Nectar Messages Appts Labs Imaging Inventory Ta…" at bounding box center [544, 260] width 1088 height 521
click at [844, 171] on div "Ready for Check Out" at bounding box center [855, 176] width 72 height 11
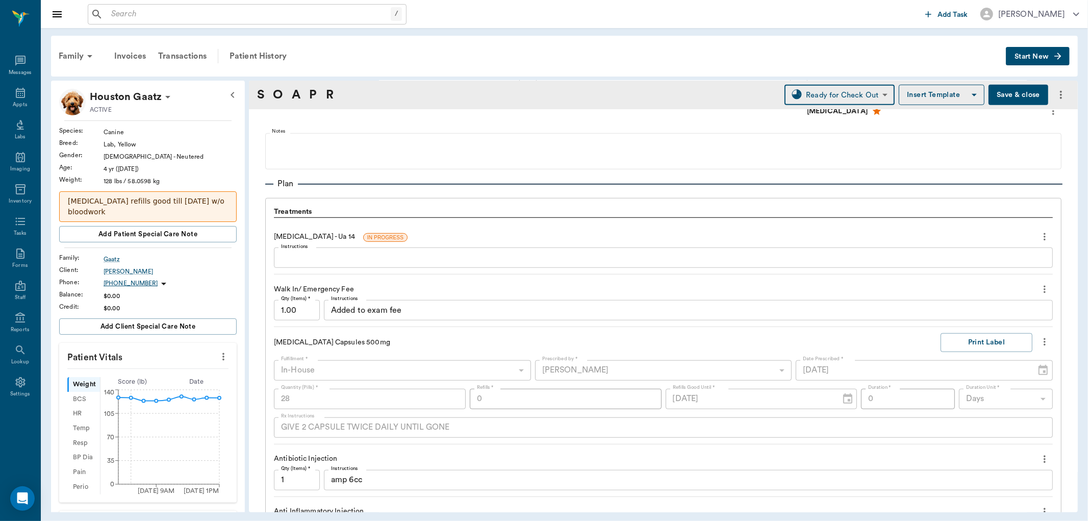
type input "READY_TO_CHECKOUT"
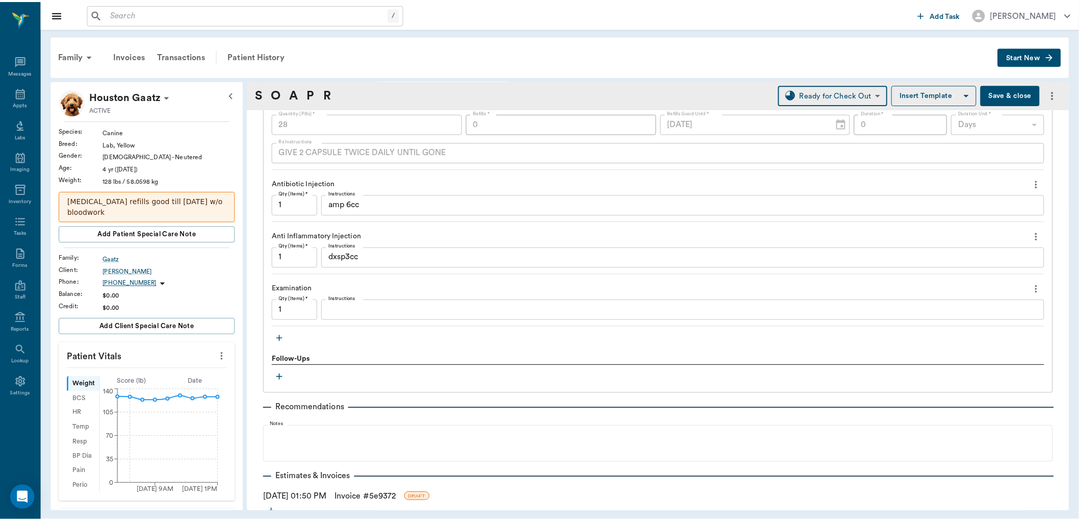
scroll to position [977, 0]
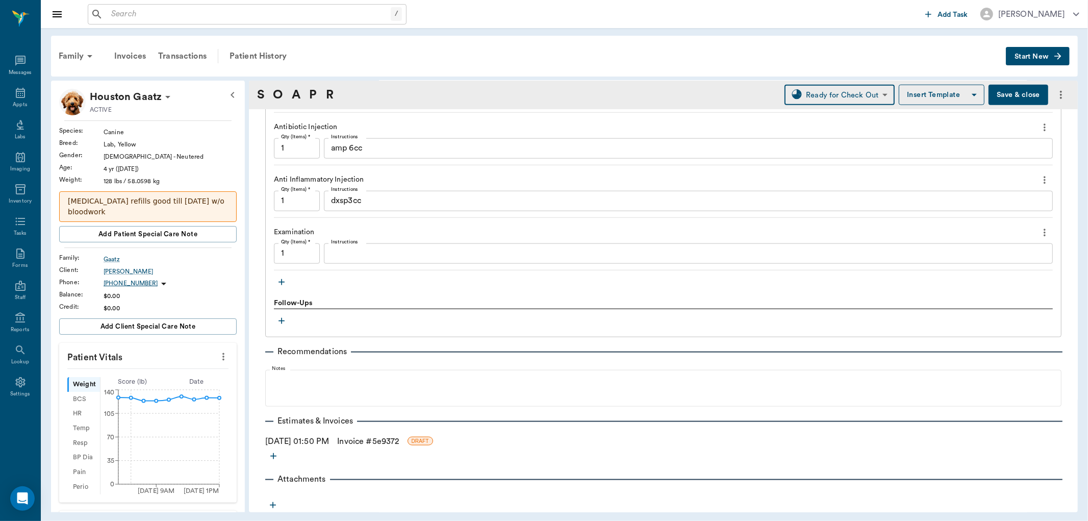
click at [399, 437] on link "Invoice # 5e9372" at bounding box center [368, 441] width 62 height 12
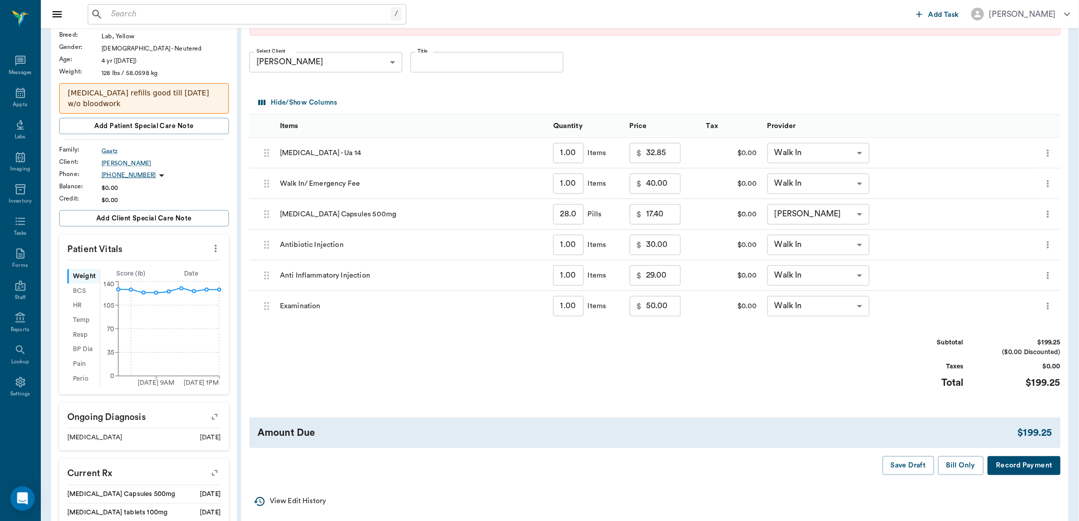
scroll to position [113, 0]
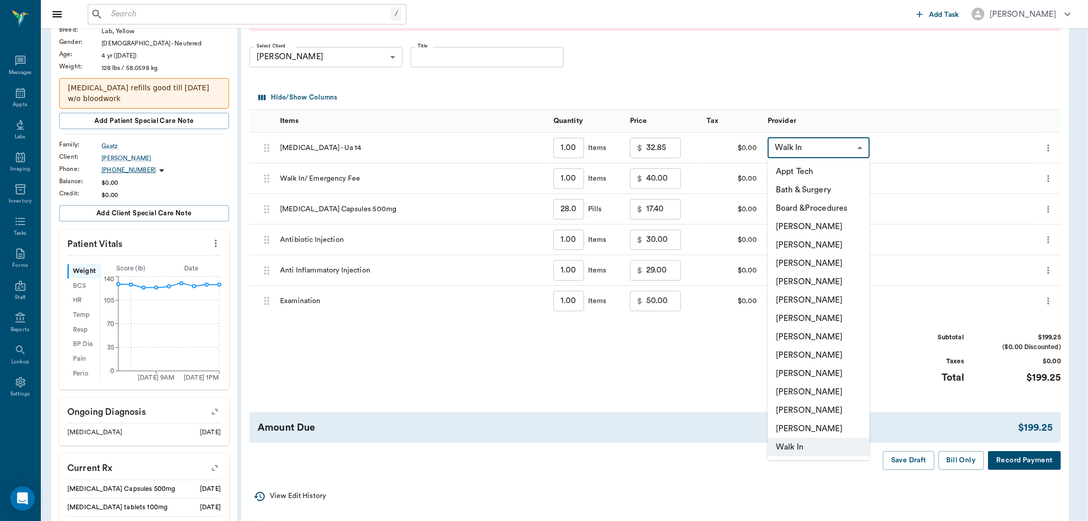
click at [832, 146] on body "/ ​ Add Task Dr. Bert Ellsworth Nectar Messages Appts Labs Imaging Inventory Ta…" at bounding box center [544, 315] width 1088 height 857
click at [813, 263] on li "[PERSON_NAME]" at bounding box center [818, 263] width 102 height 18
type input "none-63ec2f075fda476ae8351a4d"
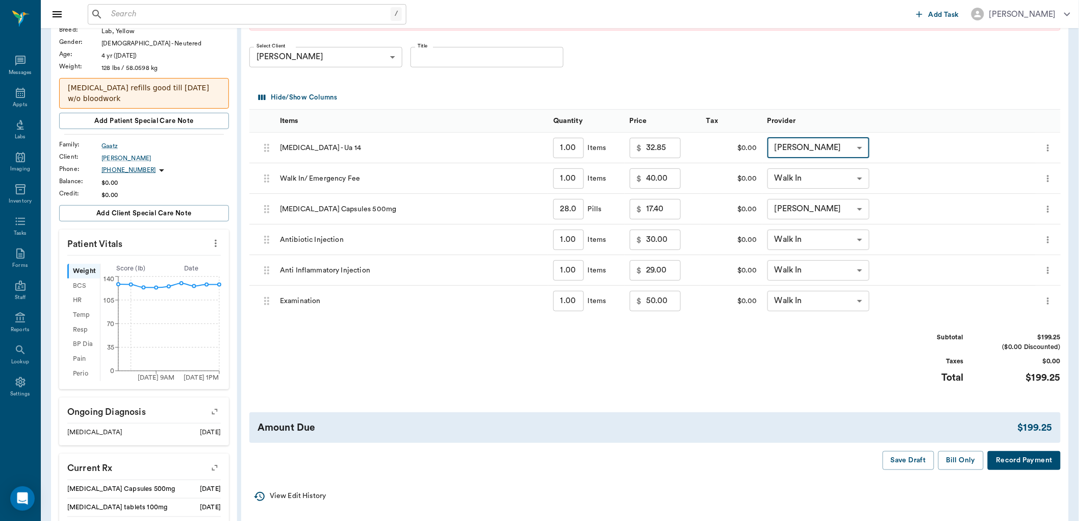
click at [812, 180] on body "/ ​ Add Task Dr. Bert Ellsworth Nectar Messages Appts Labs Imaging Inventory Ta…" at bounding box center [539, 315] width 1079 height 857
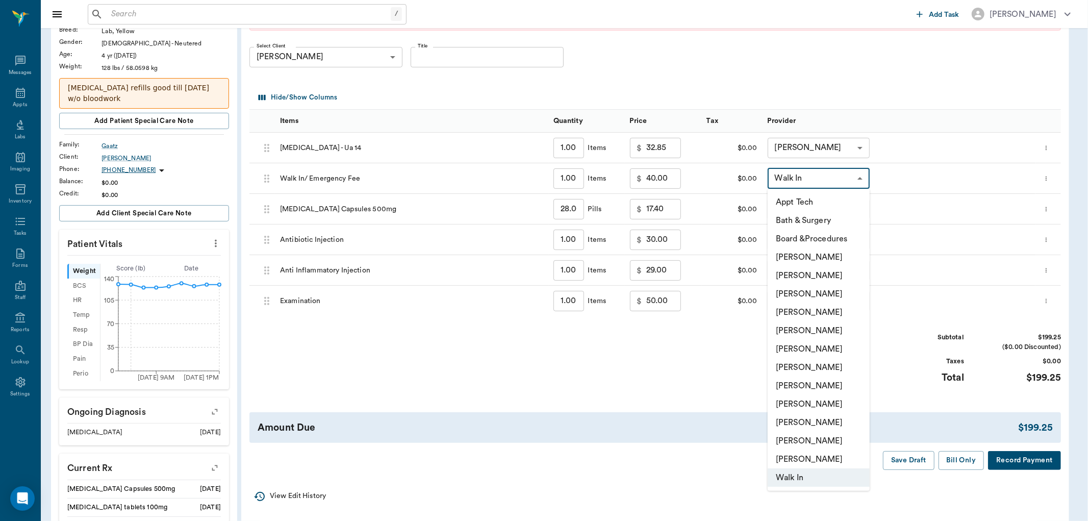
click at [806, 293] on li "[PERSON_NAME]" at bounding box center [818, 294] width 102 height 18
type input "none-63ec2f075fda476ae8351a4d"
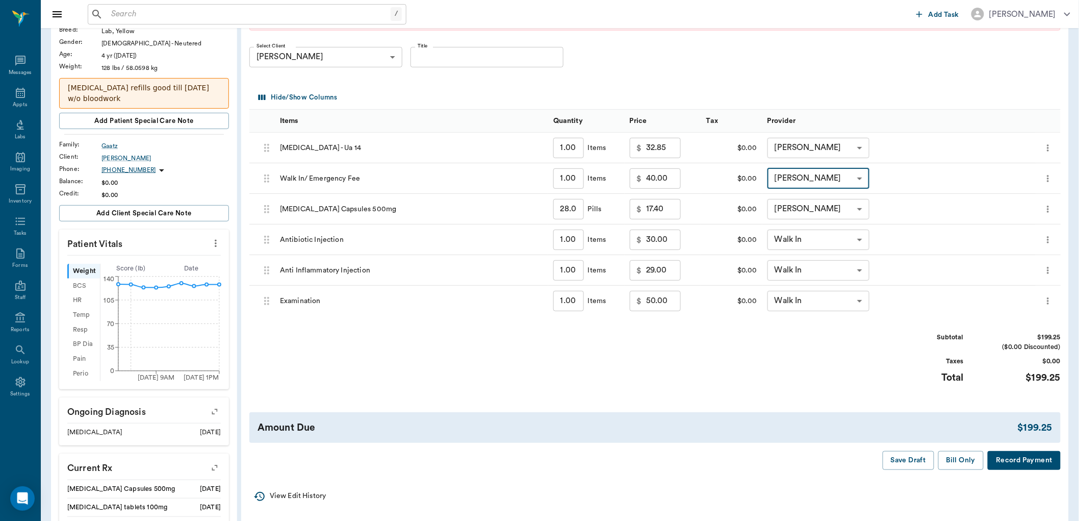
click at [813, 238] on body "/ ​ Add Task Dr. Bert Ellsworth Nectar Messages Appts Labs Imaging Inventory Ta…" at bounding box center [539, 315] width 1079 height 857
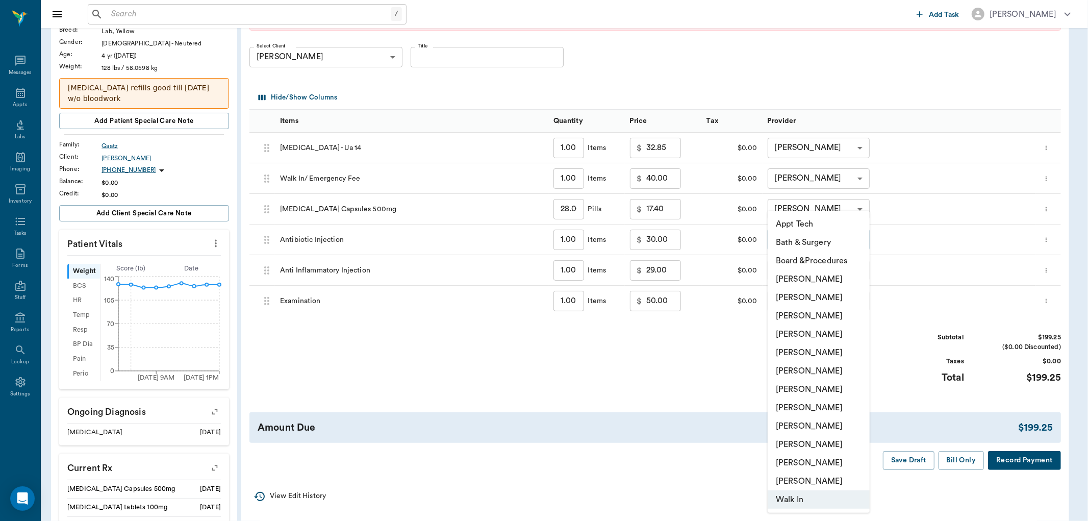
click at [803, 319] on li "[PERSON_NAME]" at bounding box center [818, 315] width 102 height 18
type input "none-63ec2f075fda476ae8351a4d"
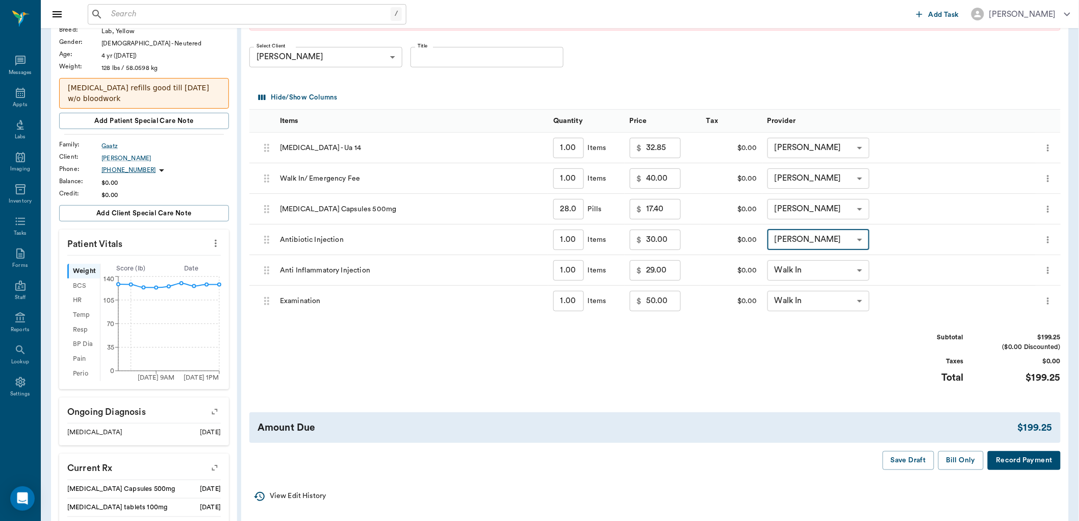
click at [843, 266] on body "/ ​ Add Task Dr. Bert Ellsworth Nectar Messages Appts Labs Imaging Inventory Ta…" at bounding box center [539, 315] width 1079 height 857
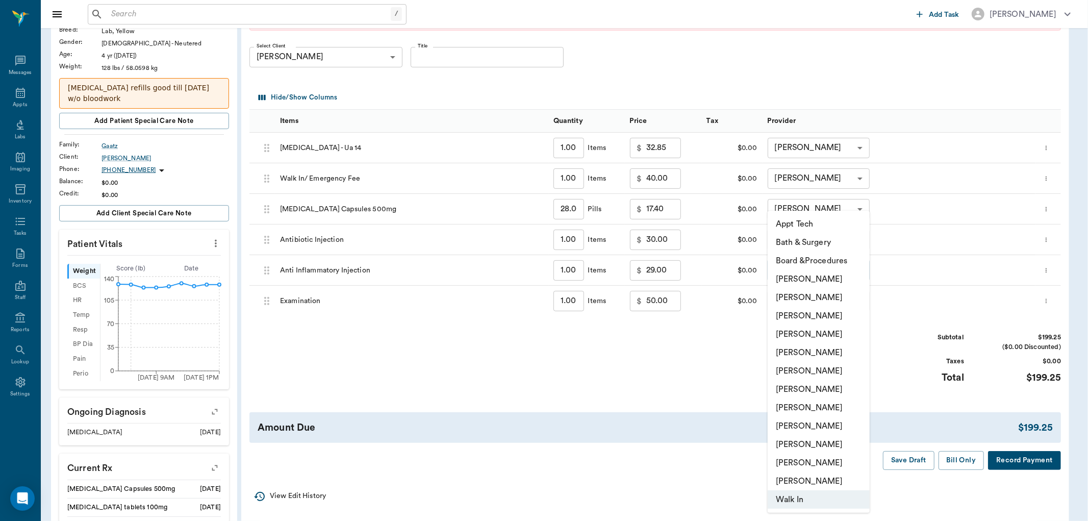
click at [812, 313] on li "[PERSON_NAME]" at bounding box center [818, 315] width 102 height 18
type input "none-63ec2f075fda476ae8351a4d"
click at [850, 299] on body "/ ​ Add Task Dr. Bert Ellsworth Nectar Messages Appts Labs Imaging Inventory Ta…" at bounding box center [539, 315] width 1079 height 857
click at [823, 313] on li "[PERSON_NAME]" at bounding box center [818, 315] width 102 height 18
type input "none-63ec2f075fda476ae8351a4d"
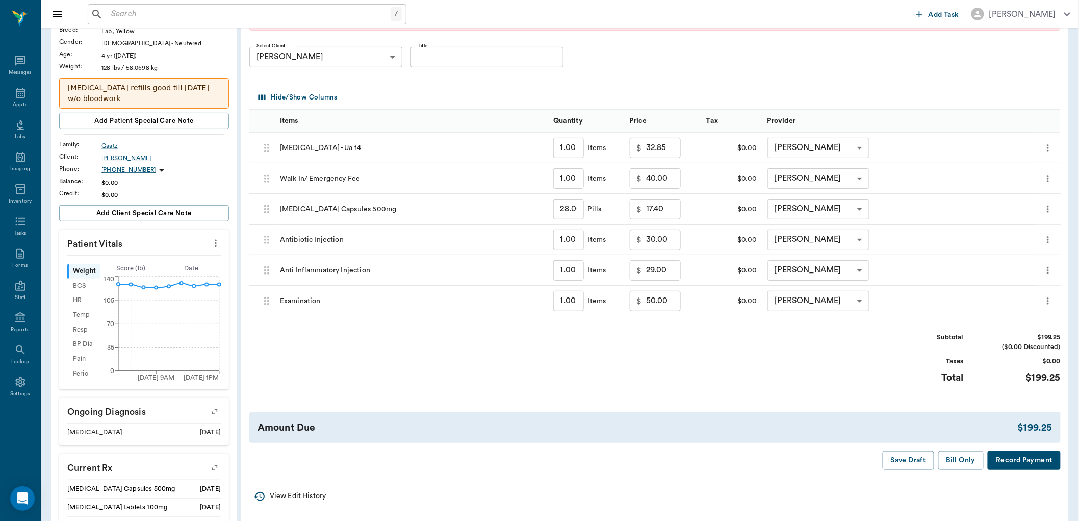
click at [957, 459] on button "Bill Only" at bounding box center [961, 460] width 46 height 19
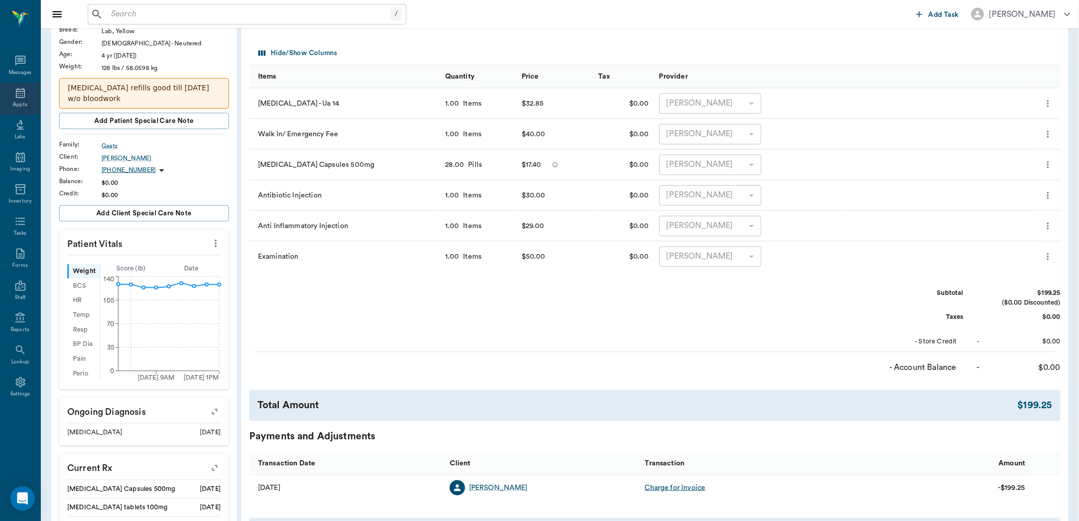
click at [30, 93] on div "Appts" at bounding box center [20, 99] width 40 height 32
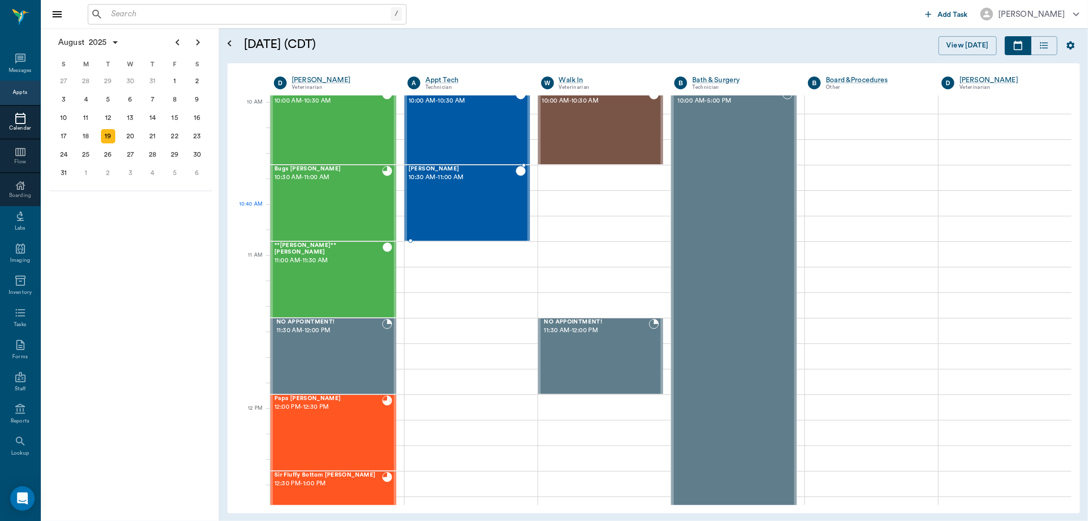
scroll to position [240, 0]
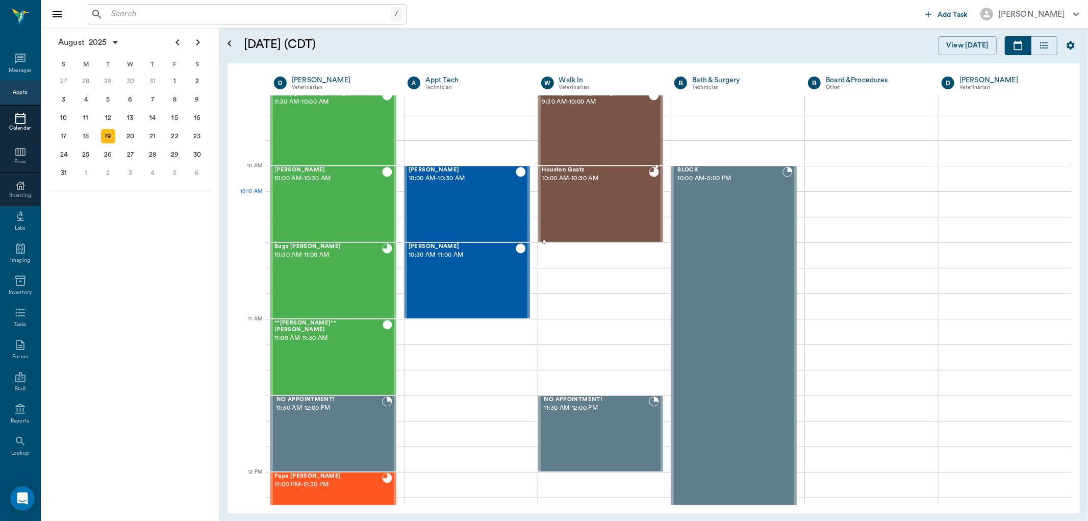
click at [580, 210] on div "Houston Gaatz 10:00 AM - 10:30 AM" at bounding box center [595, 204] width 107 height 74
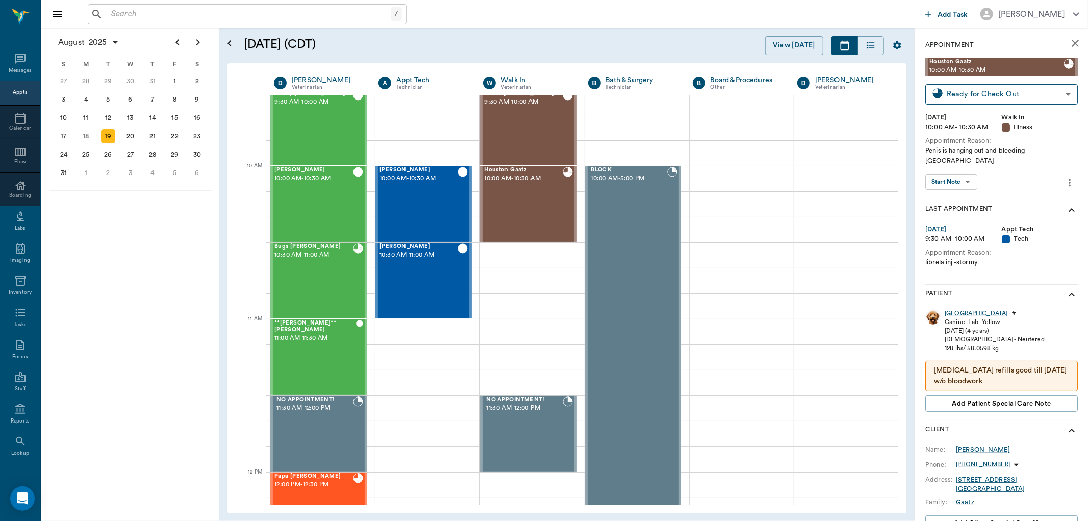
click at [954, 309] on div "[GEOGRAPHIC_DATA]" at bounding box center [975, 313] width 63 height 9
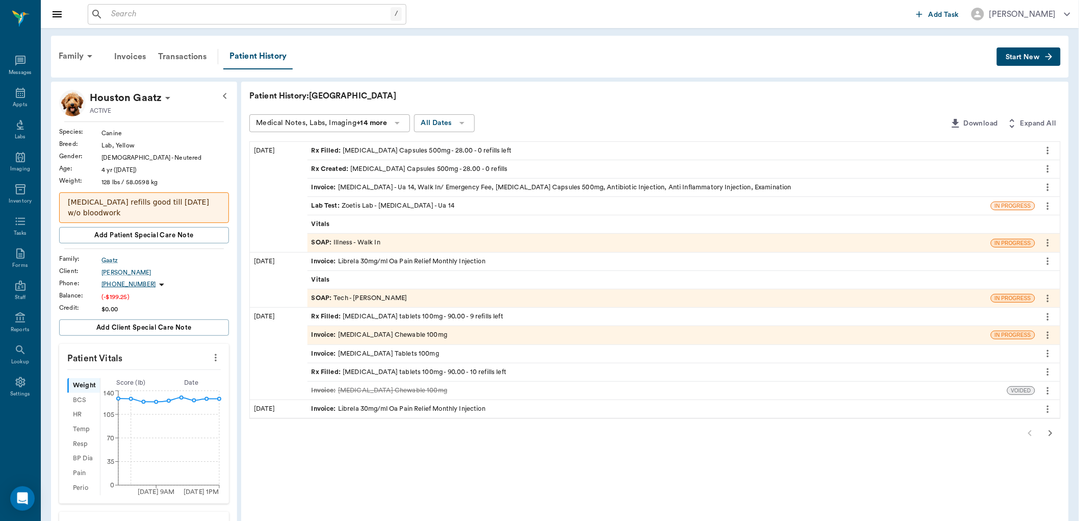
click at [321, 236] on div "SOAP : Illness - Walk In" at bounding box center [648, 243] width 683 height 18
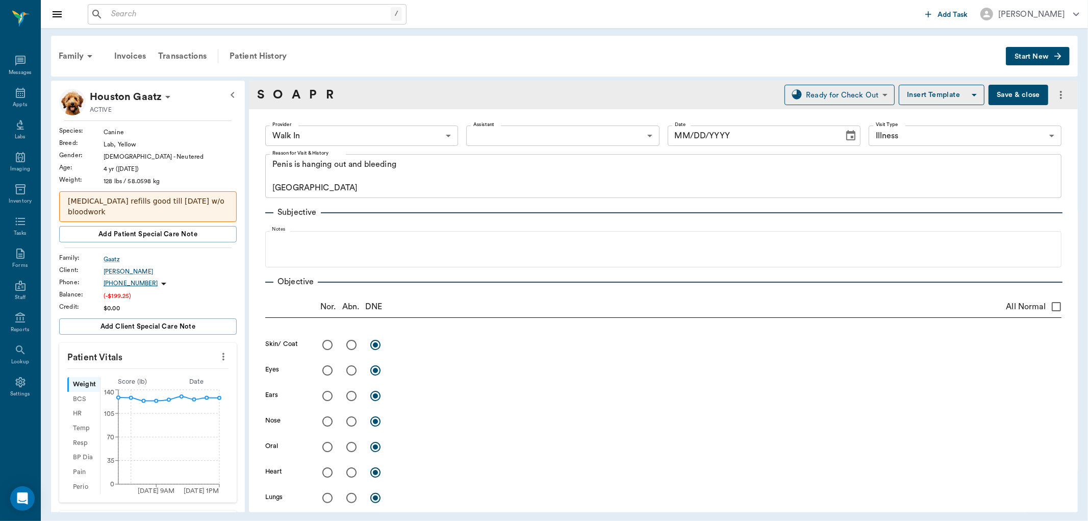
type input "63ee68728bdb516679580557"
type input "65d2be4f46e3a538d89b8c15"
type textarea "Penis is hanging out and bleeding [GEOGRAPHIC_DATA]"
type input "[DATE]"
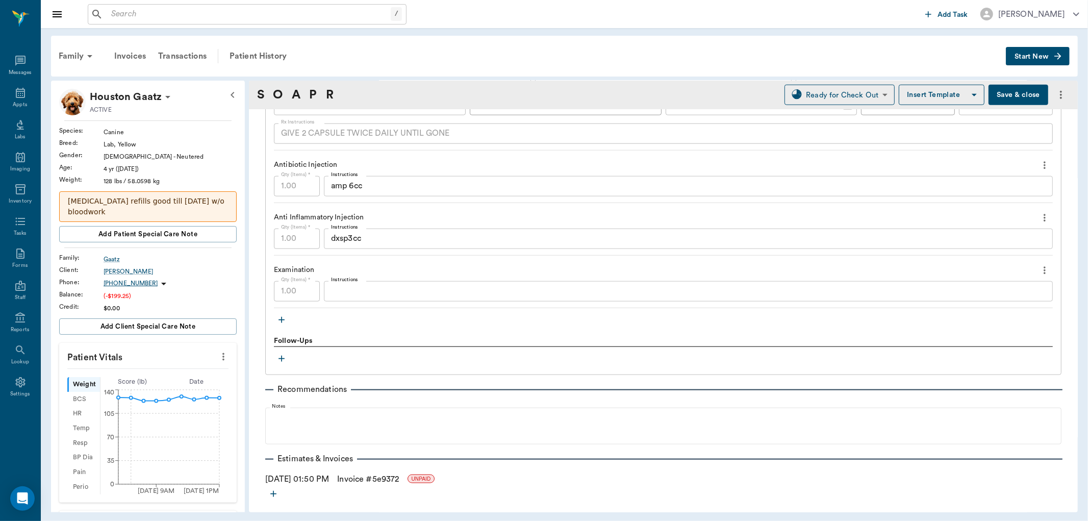
scroll to position [995, 0]
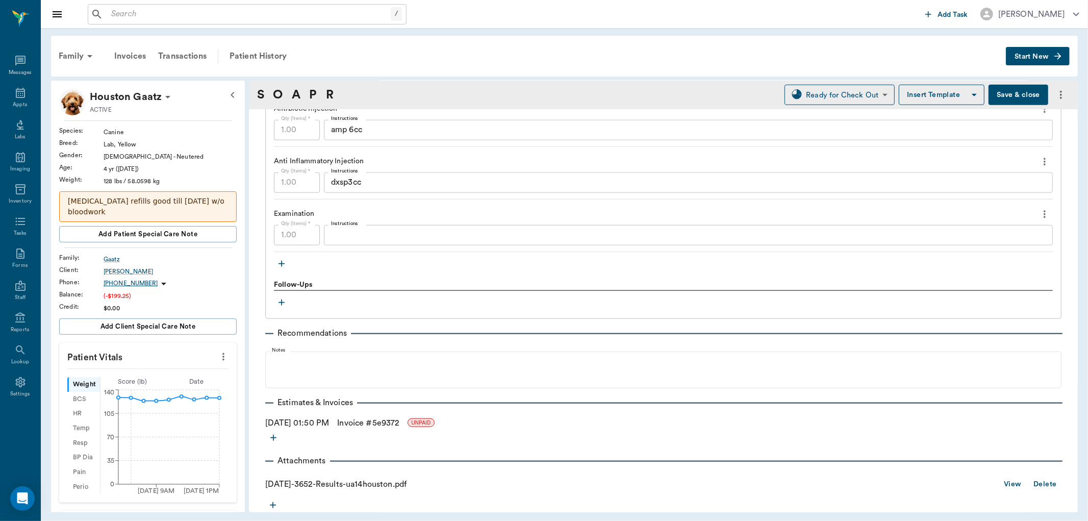
click at [1004, 489] on link "View" at bounding box center [1012, 484] width 17 height 13
click at [1004, 483] on link "View" at bounding box center [1012, 484] width 17 height 13
